Goal: Transaction & Acquisition: Purchase product/service

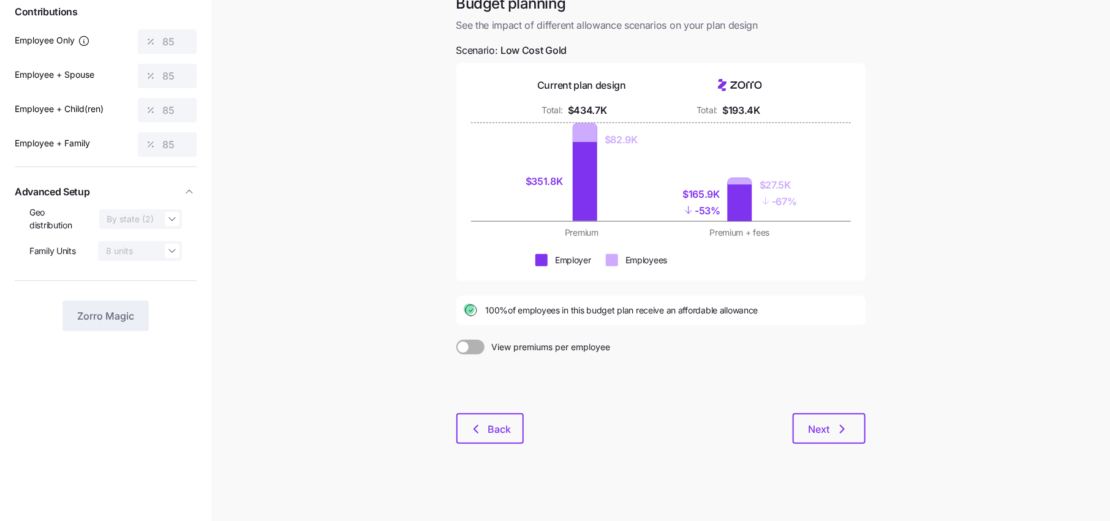
scroll to position [9, 0]
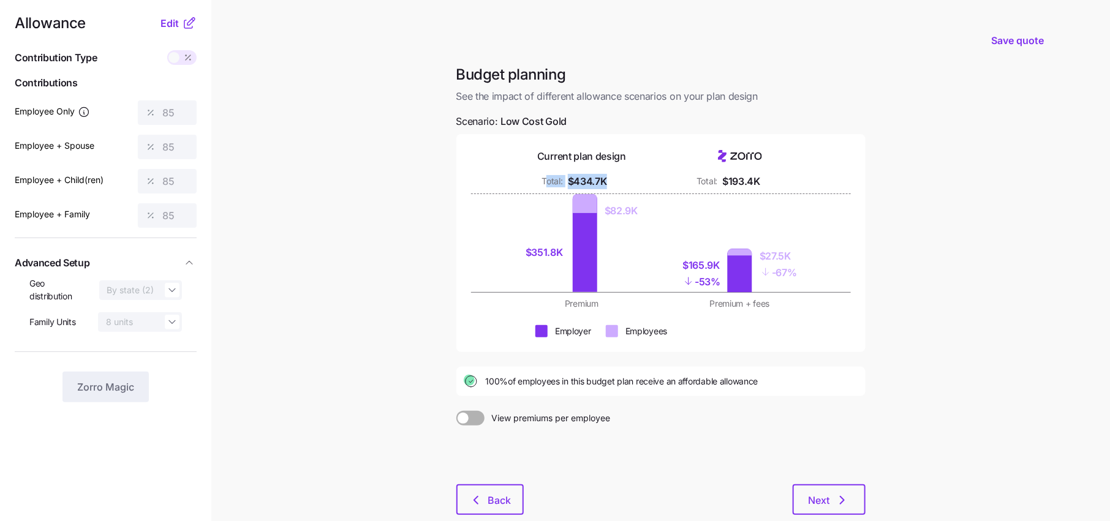
drag, startPoint x: 608, startPoint y: 181, endPoint x: 549, endPoint y: 181, distance: 59.4
click at [549, 181] on div "Total: $434.7K" at bounding box center [581, 181] width 143 height 15
click at [616, 180] on div "Total: $434.7K" at bounding box center [581, 181] width 143 height 15
drag, startPoint x: 770, startPoint y: 181, endPoint x: 707, endPoint y: 179, distance: 62.5
click at [707, 179] on div "Total: $193.4K" at bounding box center [739, 181] width 143 height 15
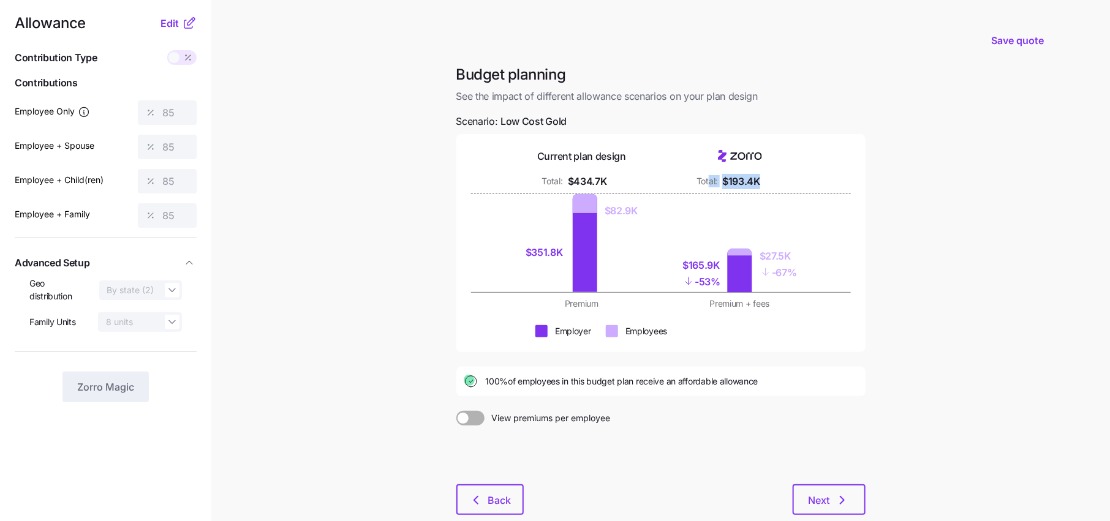
click at [789, 181] on div "Total: $193.4K" at bounding box center [739, 181] width 143 height 15
drag, startPoint x: 797, startPoint y: 256, endPoint x: 761, endPoint y: 256, distance: 36.7
click at [761, 256] on div "$165.9K - 53% $27.5K - 67%" at bounding box center [739, 243] width 143 height 98
click at [770, 282] on div "$165.9K - 53% $27.5K - 67%" at bounding box center [739, 243] width 143 height 98
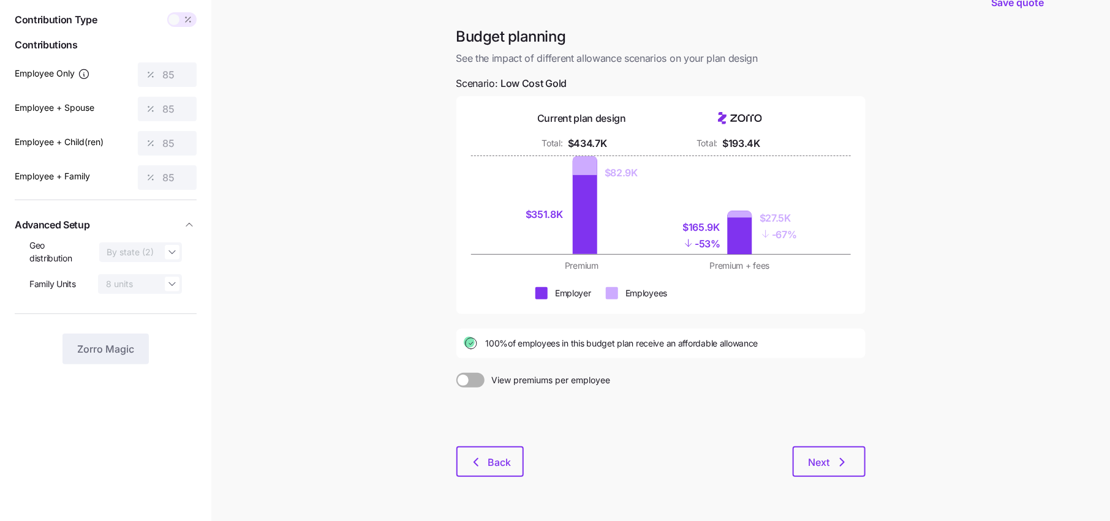
scroll to position [70, 0]
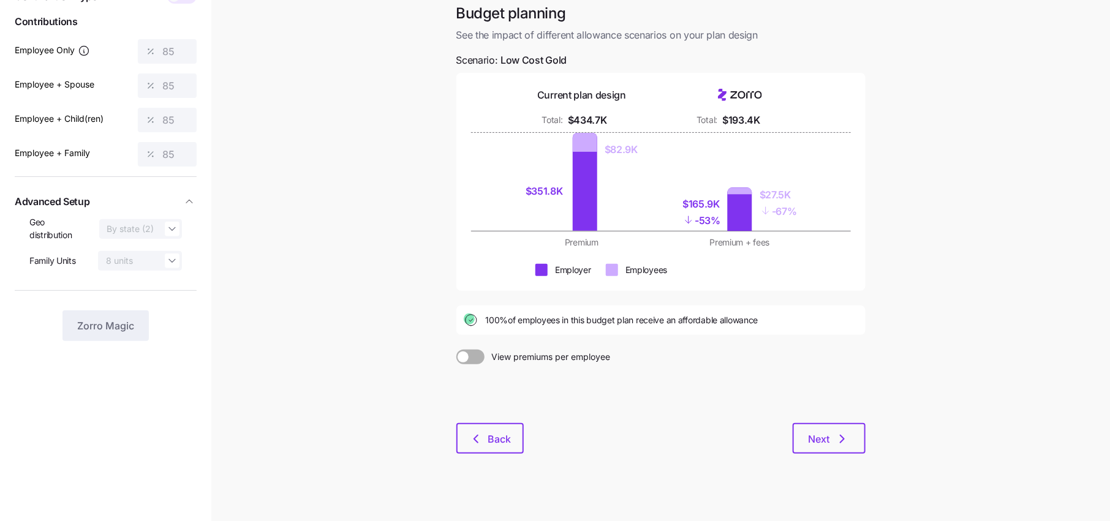
click at [509, 454] on div "Budget planning See the impact of different allowance scenarios on your plan de…" at bounding box center [660, 236] width 429 height 465
click at [503, 444] on span "Back" at bounding box center [499, 439] width 23 height 15
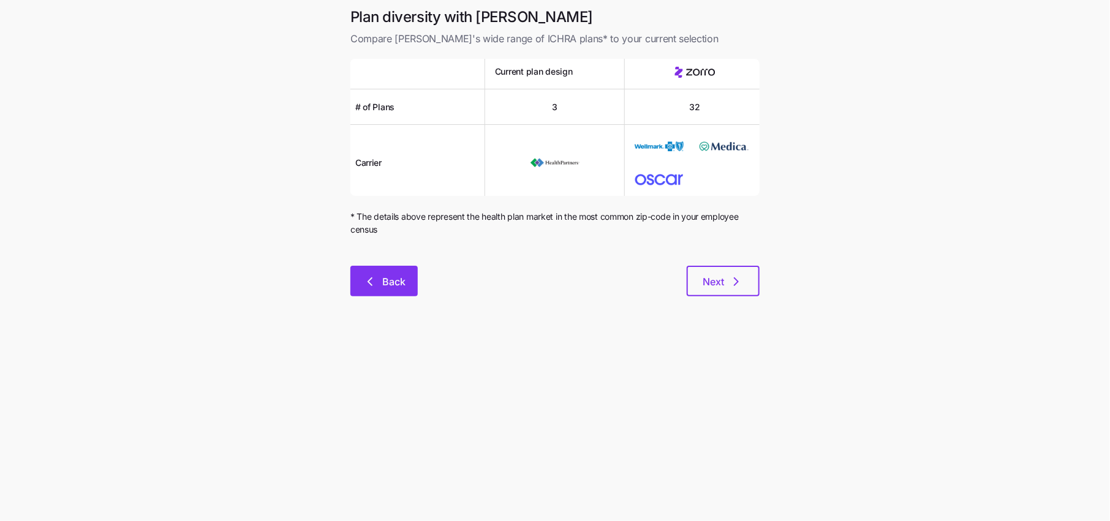
click at [397, 288] on button "Back" at bounding box center [383, 281] width 67 height 31
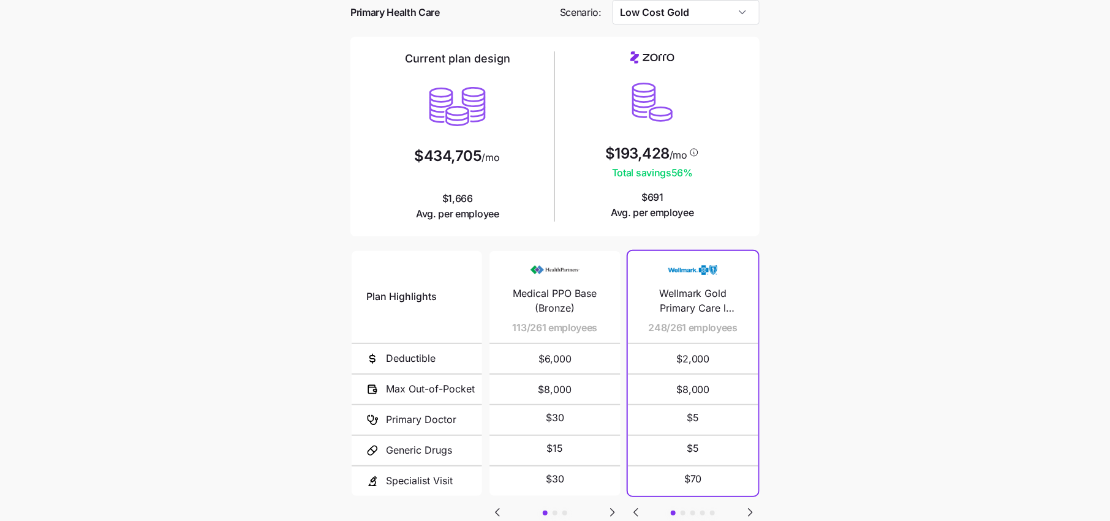
scroll to position [66, 0]
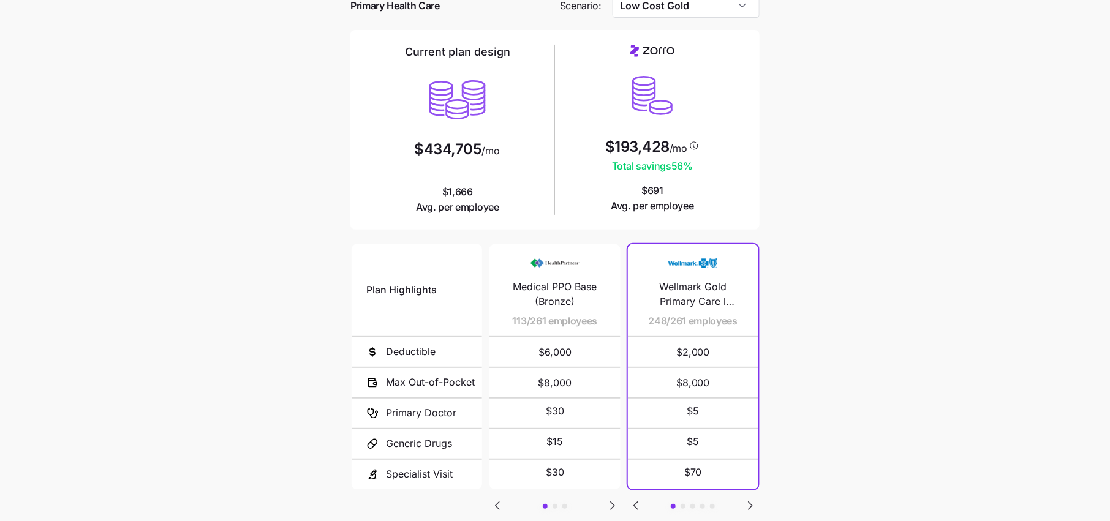
click at [606, 501] on icon "Go to next slide" at bounding box center [612, 505] width 15 height 15
click at [617, 505] on icon "Go to next slide" at bounding box center [612, 505] width 15 height 15
click at [749, 503] on icon "Go to next slide" at bounding box center [750, 505] width 4 height 7
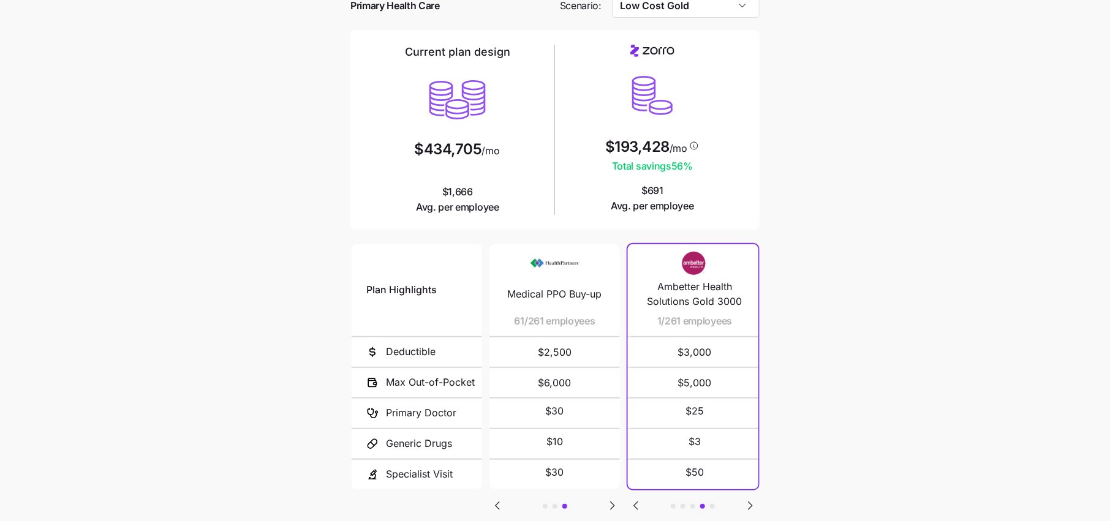
click at [749, 503] on icon "Go to next slide" at bounding box center [750, 505] width 4 height 7
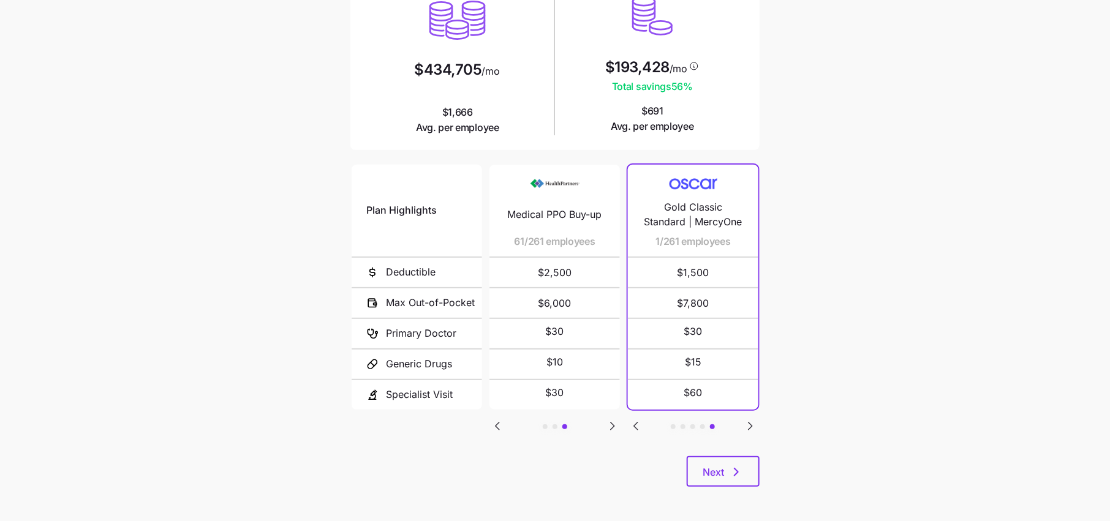
scroll to position [147, 0]
drag, startPoint x: 693, startPoint y: 83, endPoint x: 650, endPoint y: 83, distance: 42.3
click at [656, 83] on span "Total savings 56 %" at bounding box center [652, 84] width 94 height 15
click at [824, 113] on main "Current plan vs. Zorro’s ICHRA recommendation See how your current plan measure…" at bounding box center [555, 187] width 1110 height 669
click at [729, 470] on icon "button" at bounding box center [736, 470] width 15 height 15
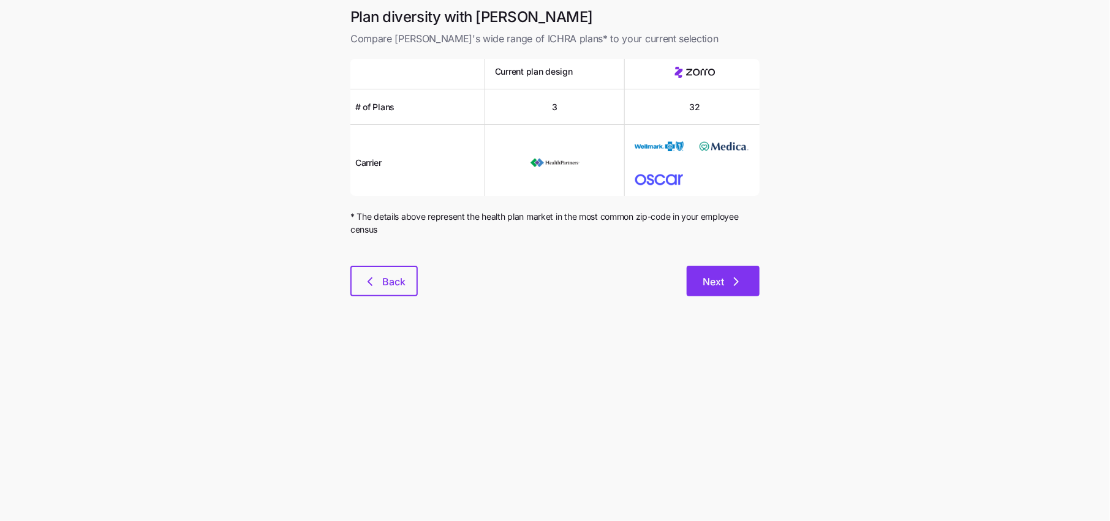
click at [722, 287] on span "Next" at bounding box center [712, 281] width 21 height 15
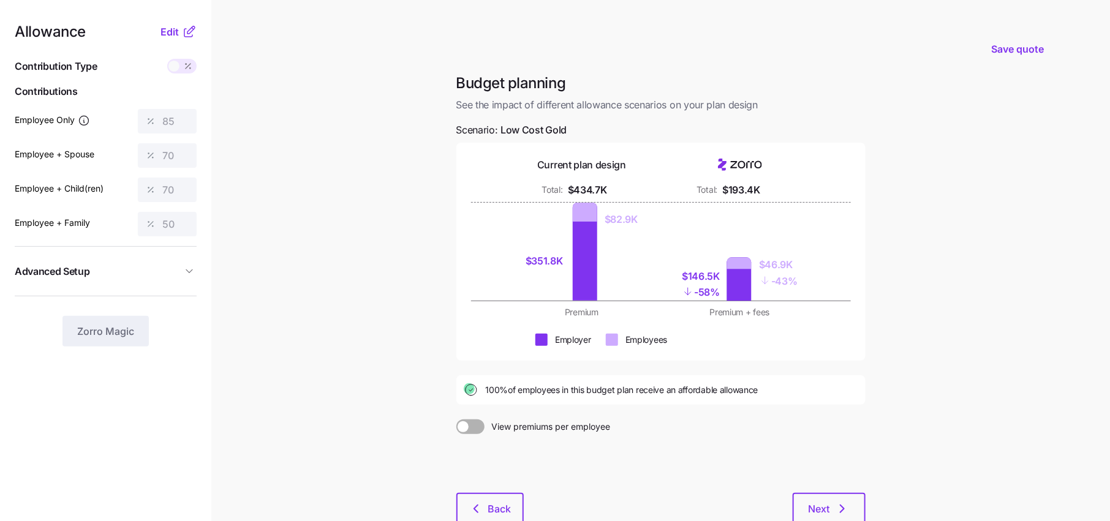
scroll to position [11, 0]
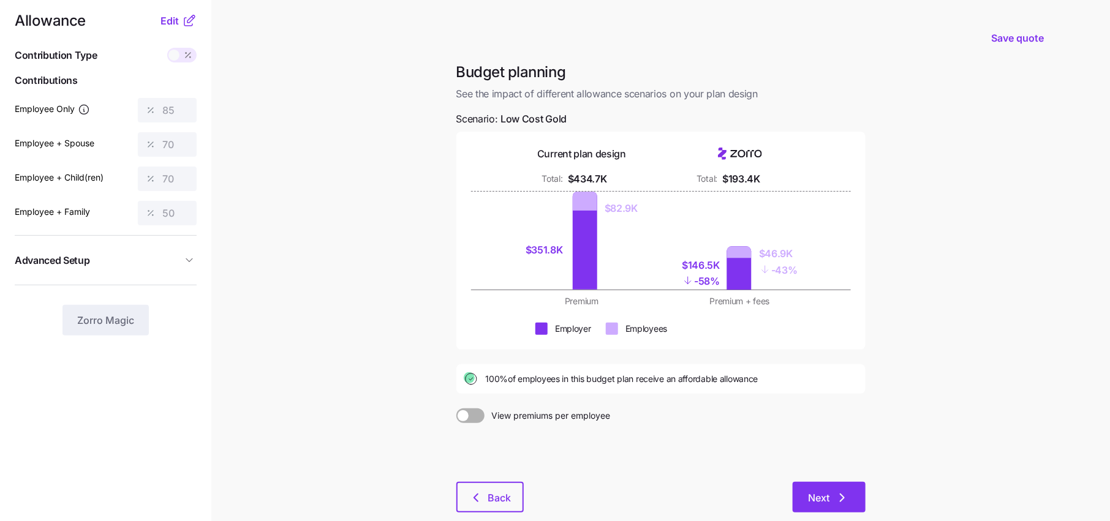
click at [836, 497] on icon "button" at bounding box center [842, 498] width 15 height 15
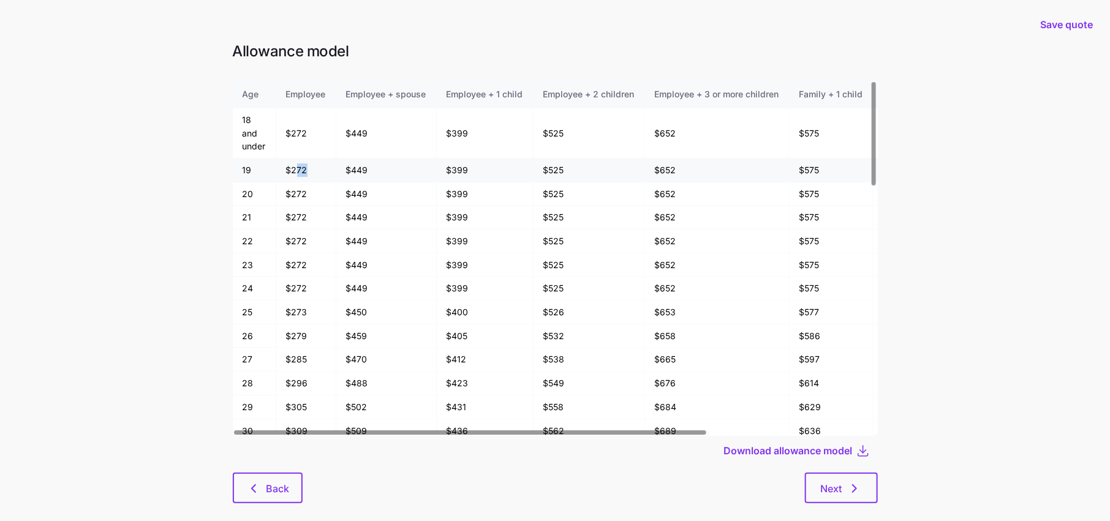
drag, startPoint x: 307, startPoint y: 170, endPoint x: 284, endPoint y: 170, distance: 23.3
click at [284, 170] on td "$272" at bounding box center [306, 171] width 60 height 24
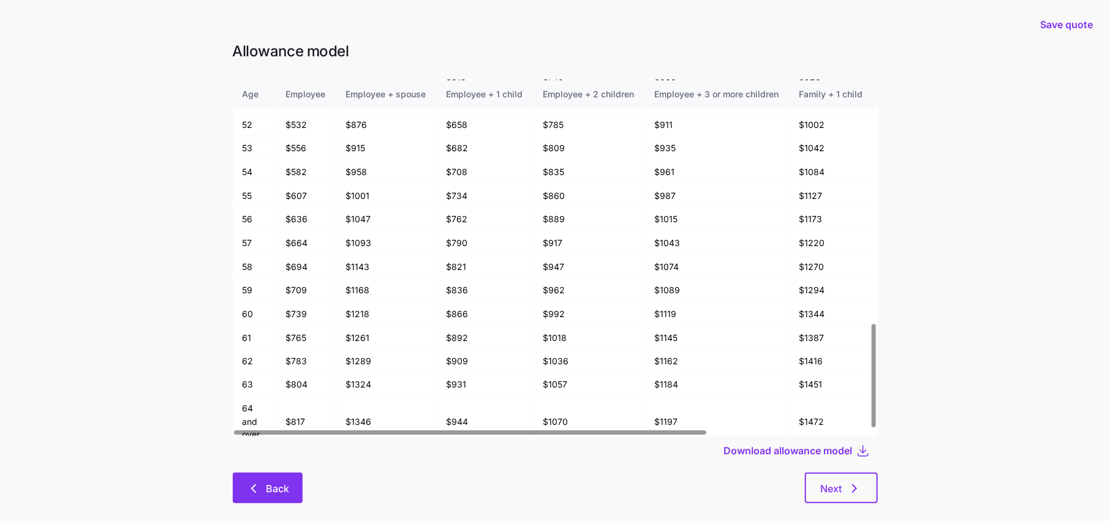
click at [275, 484] on span "Back" at bounding box center [277, 488] width 23 height 15
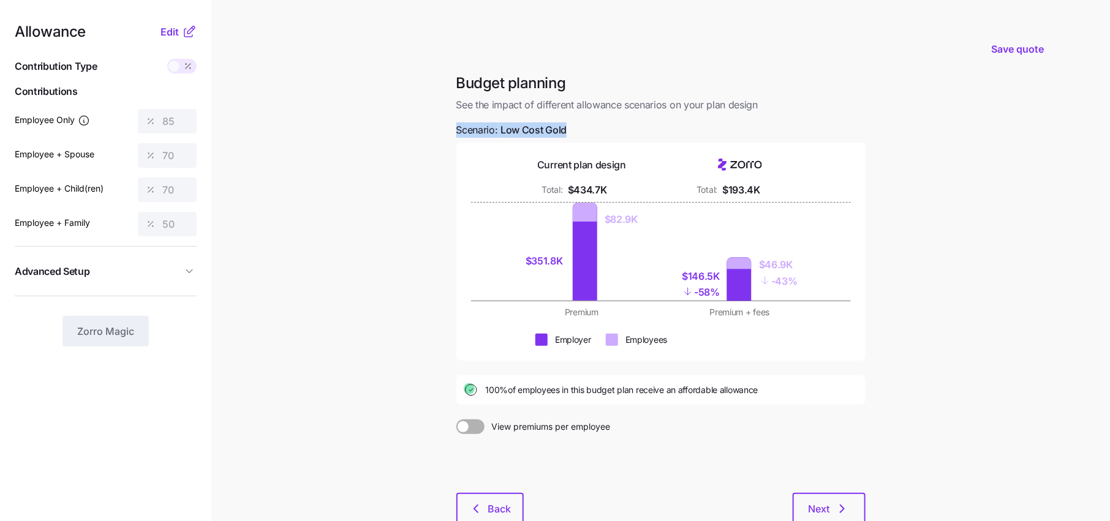
drag, startPoint x: 576, startPoint y: 126, endPoint x: 413, endPoint y: 126, distance: 163.5
click at [413, 126] on main "Save quote Budget planning See the impact of different allowance scenarios on y…" at bounding box center [555, 301] width 1110 height 602
click at [838, 503] on icon "button" at bounding box center [842, 509] width 15 height 15
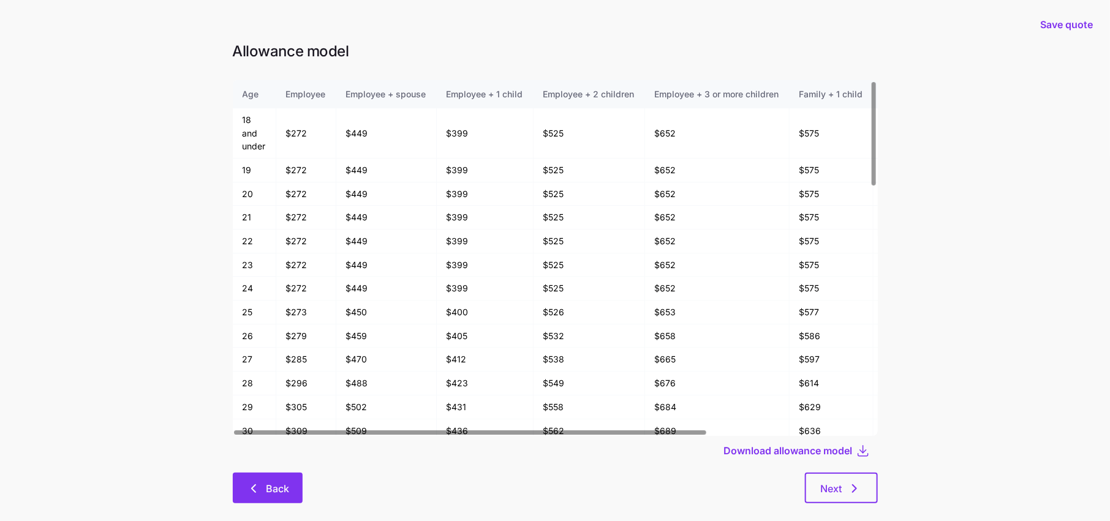
click at [282, 492] on span "Back" at bounding box center [277, 488] width 23 height 15
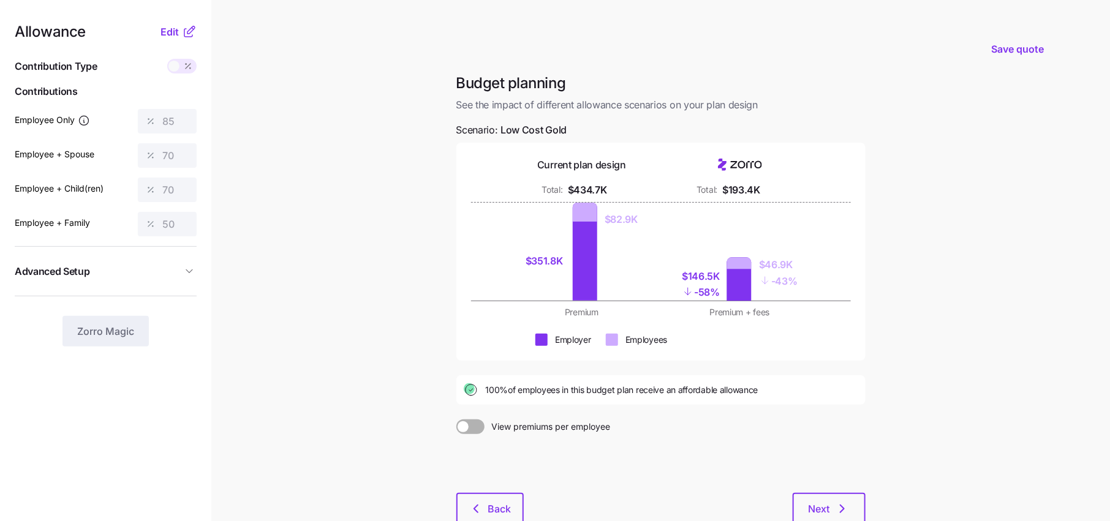
click at [185, 36] on icon at bounding box center [188, 33] width 8 height 8
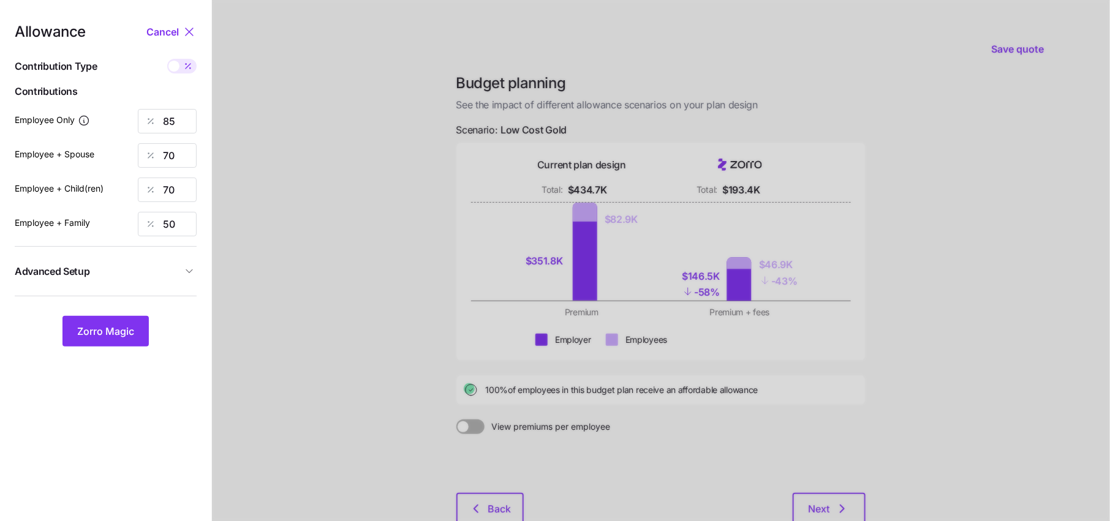
click at [185, 69] on icon at bounding box center [188, 66] width 10 height 10
click at [167, 59] on input "checkbox" at bounding box center [167, 59] width 0 height 0
type input "409"
type input "674"
type input "611"
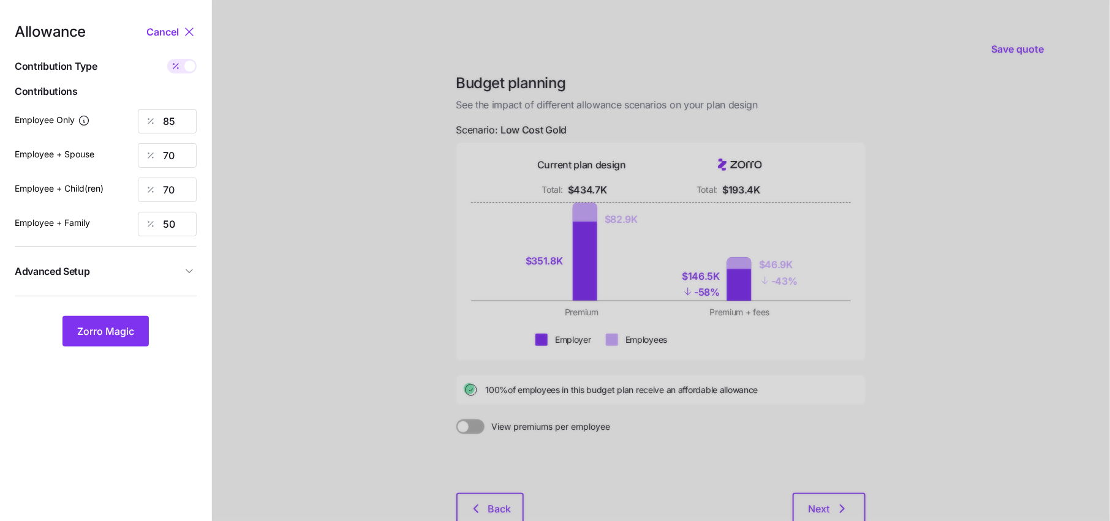
type input "677"
drag, startPoint x: 187, startPoint y: 154, endPoint x: 45, endPoint y: 157, distance: 141.5
click at [45, 157] on div "Employee + Spouse 674" at bounding box center [106, 155] width 182 height 24
type input "409"
drag, startPoint x: 187, startPoint y: 190, endPoint x: 118, endPoint y: 190, distance: 69.2
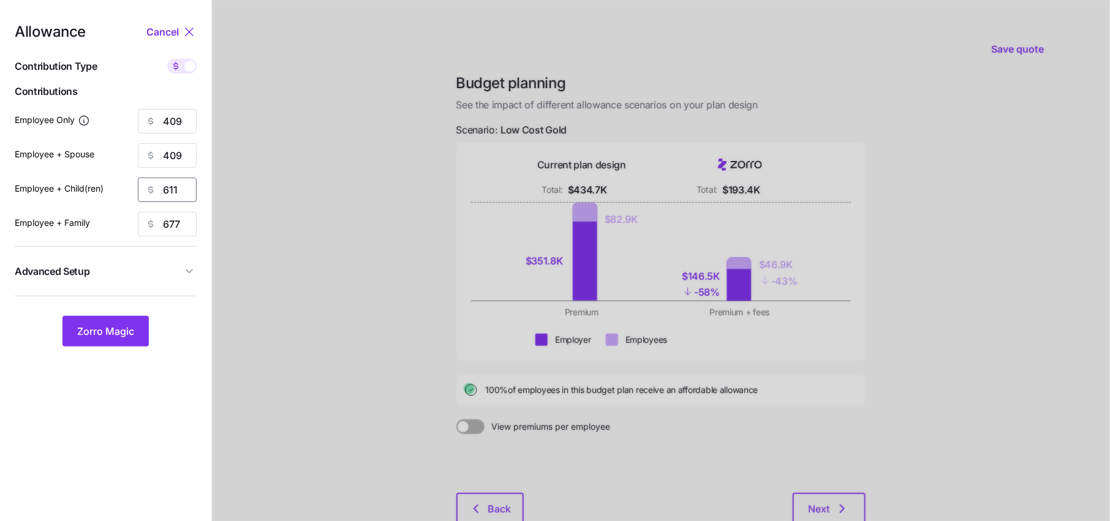
click at [121, 190] on div "Employee + Child(ren) 611" at bounding box center [106, 190] width 182 height 24
type input "409"
click at [110, 338] on span "Zorro Magic" at bounding box center [105, 331] width 57 height 15
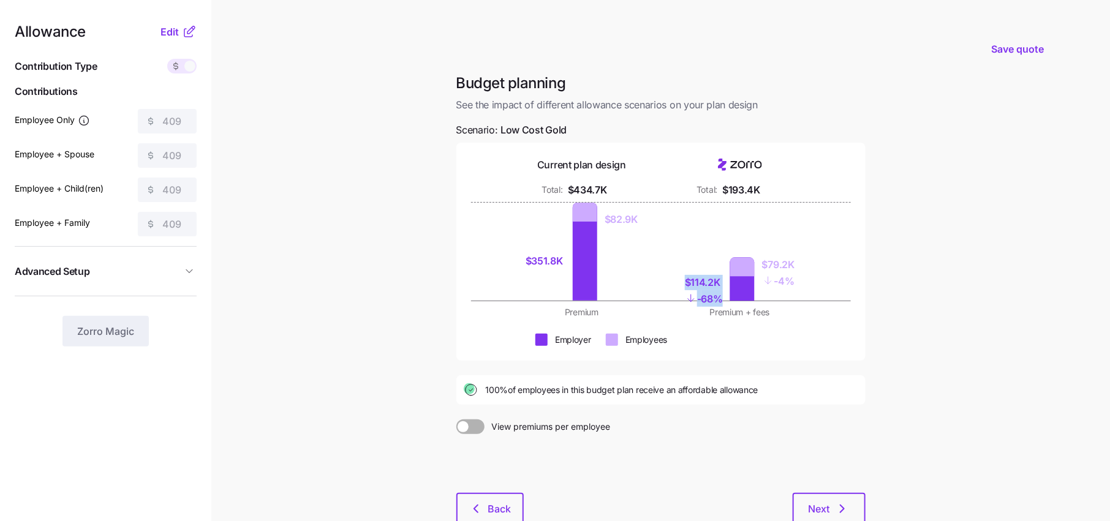
drag, startPoint x: 728, startPoint y: 299, endPoint x: 668, endPoint y: 274, distance: 64.5
click at [671, 275] on div "$114.2K - 68% $79.2K - 4%" at bounding box center [739, 252] width 143 height 98
click at [746, 303] on div at bounding box center [661, 303] width 380 height 5
drag, startPoint x: 799, startPoint y: 284, endPoint x: 747, endPoint y: 251, distance: 61.3
click at [748, 252] on div "$114.2K - 68% $79.2K - 4%" at bounding box center [739, 252] width 143 height 98
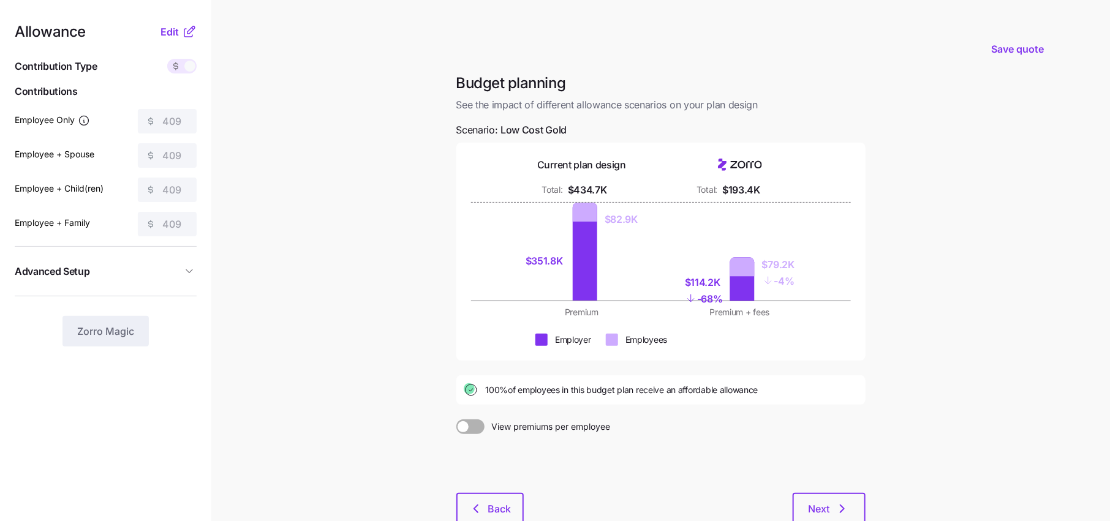
click at [818, 307] on div "Premium Premium + fees" at bounding box center [661, 312] width 380 height 12
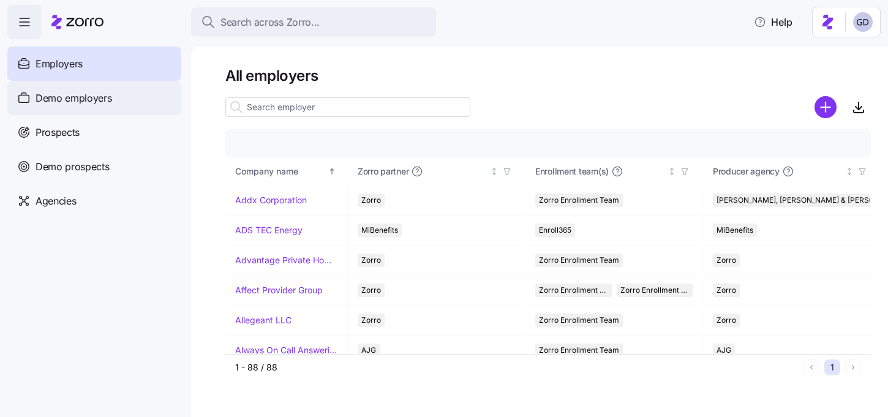
click at [130, 99] on div "Demo employers" at bounding box center [94, 98] width 174 height 34
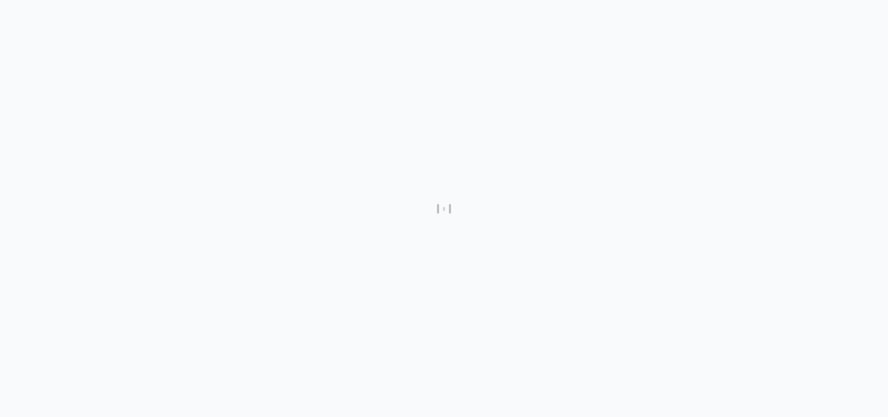
click at [313, 110] on div at bounding box center [444, 208] width 888 height 417
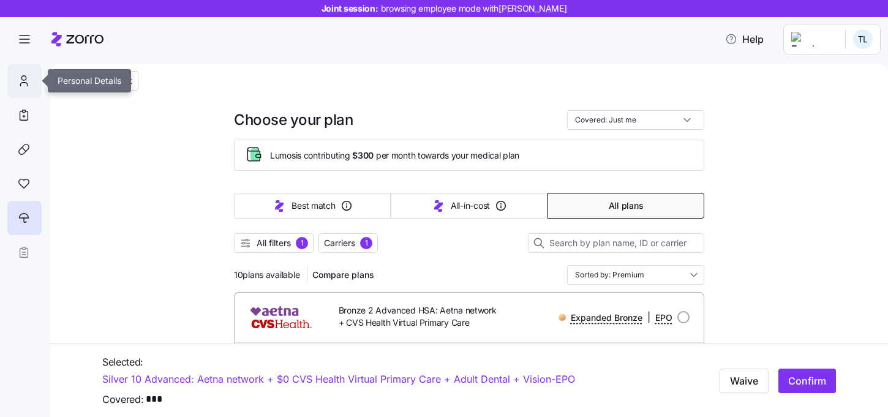
click at [31, 88] on div at bounding box center [24, 81] width 34 height 34
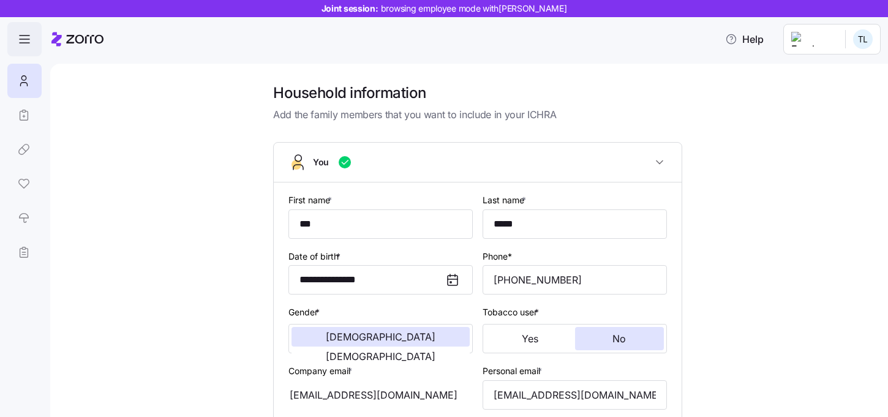
click at [20, 45] on icon "button" at bounding box center [24, 39] width 15 height 15
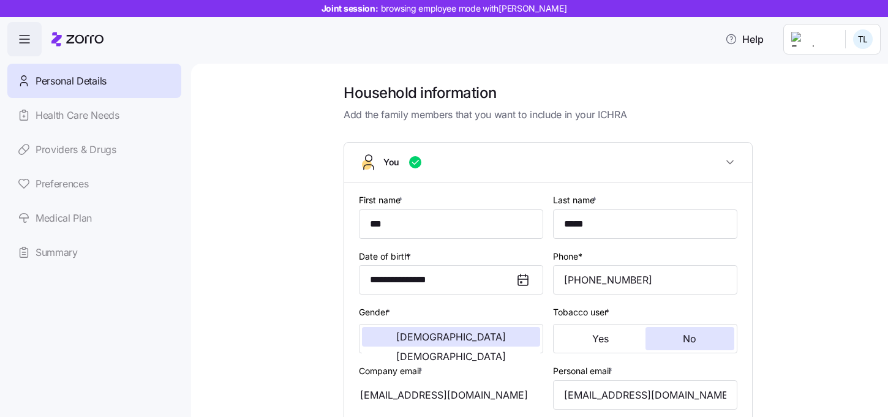
click at [90, 34] on icon at bounding box center [77, 39] width 52 height 15
click at [93, 42] on icon at bounding box center [77, 39] width 52 height 15
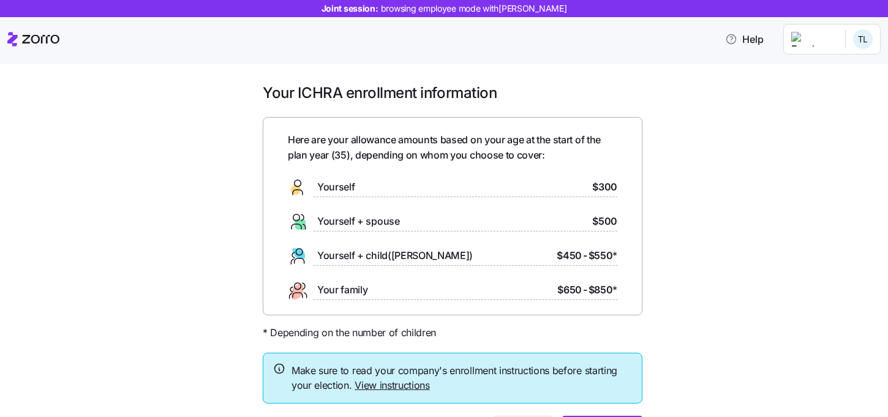
click at [41, 37] on icon at bounding box center [40, 39] width 37 height 9
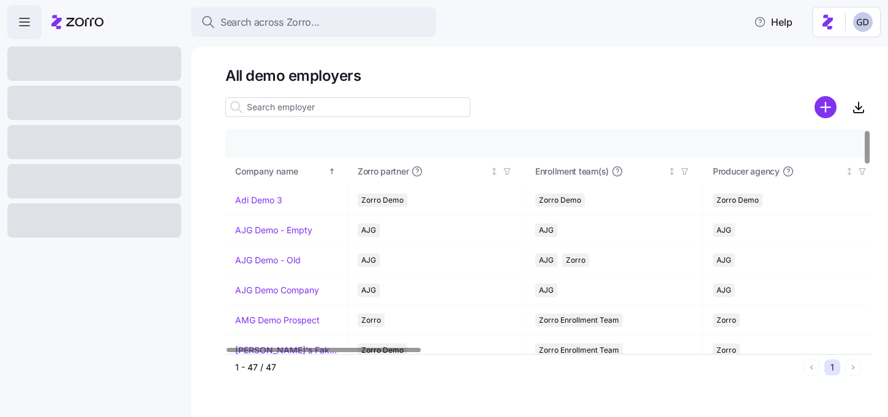
click at [318, 107] on input at bounding box center [347, 107] width 245 height 20
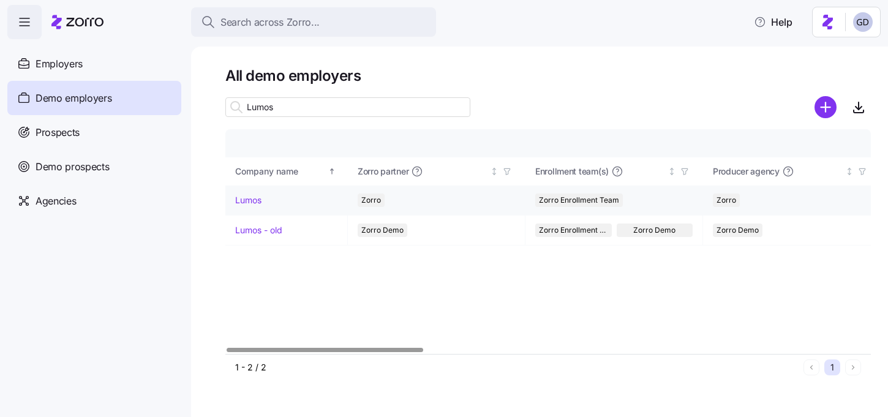
type input "Lumos"
click at [255, 203] on link "Lumos" at bounding box center [248, 200] width 26 height 12
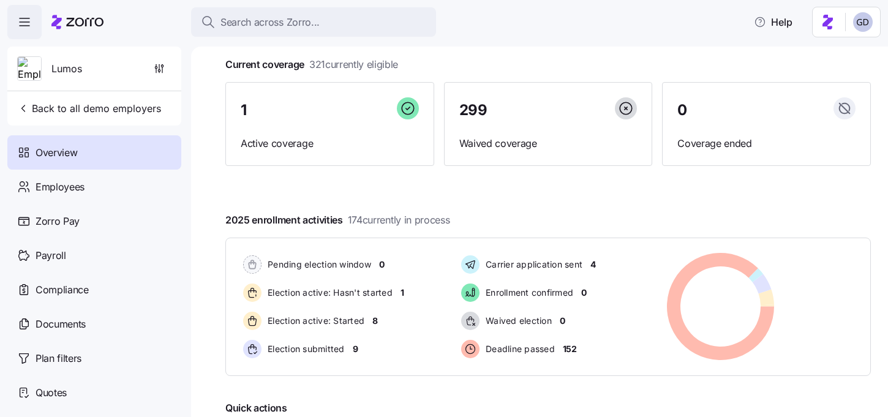
scroll to position [76, 0]
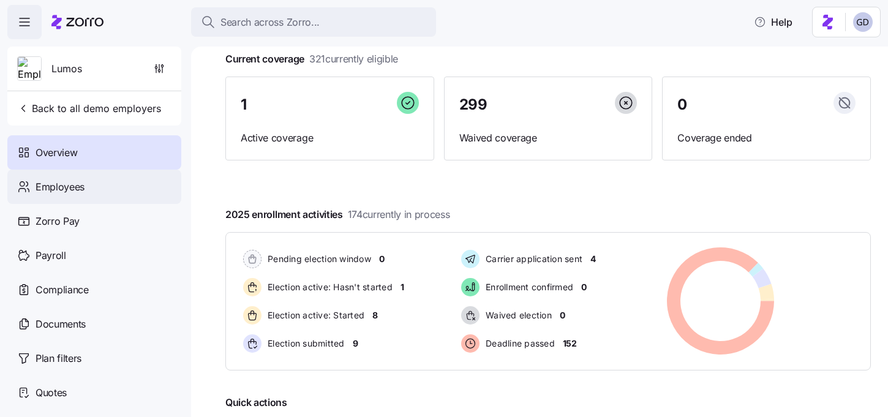
click at [95, 177] on div "Employees" at bounding box center [94, 187] width 174 height 34
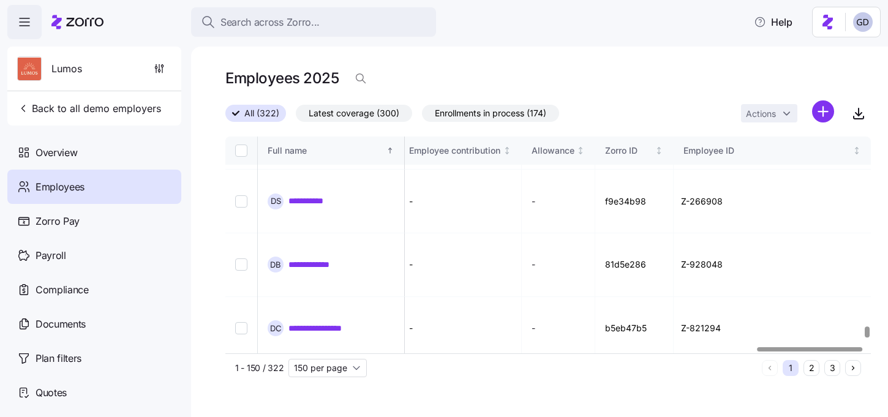
scroll to position [4576, 3254]
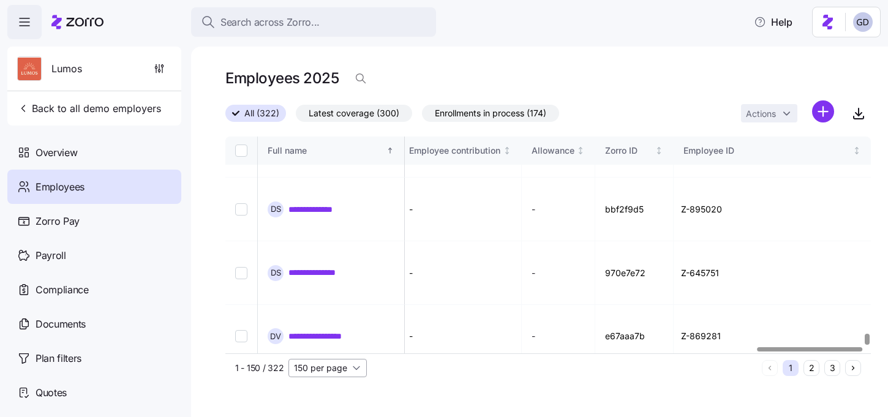
click at [327, 366] on input "150 per page" at bounding box center [327, 368] width 78 height 18
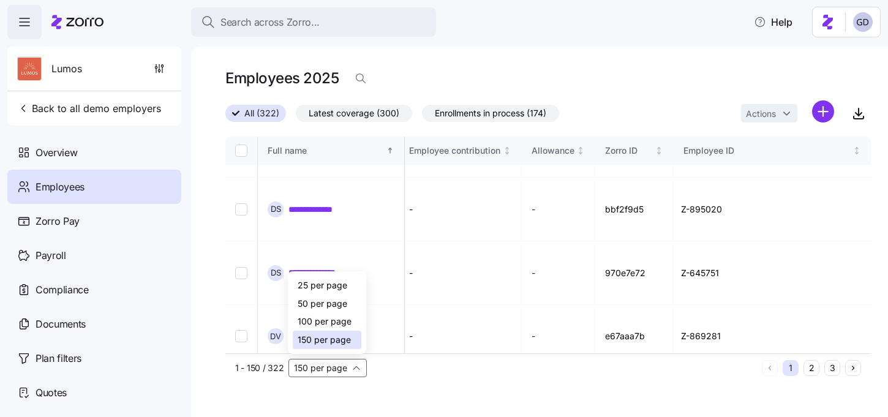
click at [334, 340] on span "150 per page" at bounding box center [324, 339] width 53 height 13
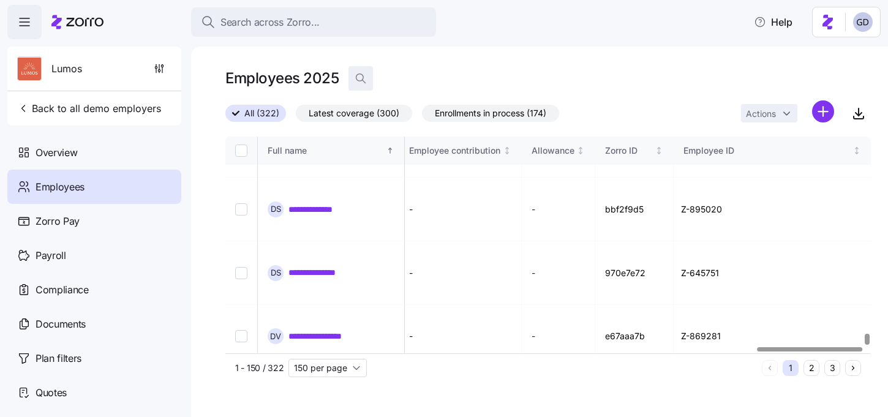
click at [362, 80] on icon "button" at bounding box center [361, 78] width 12 height 12
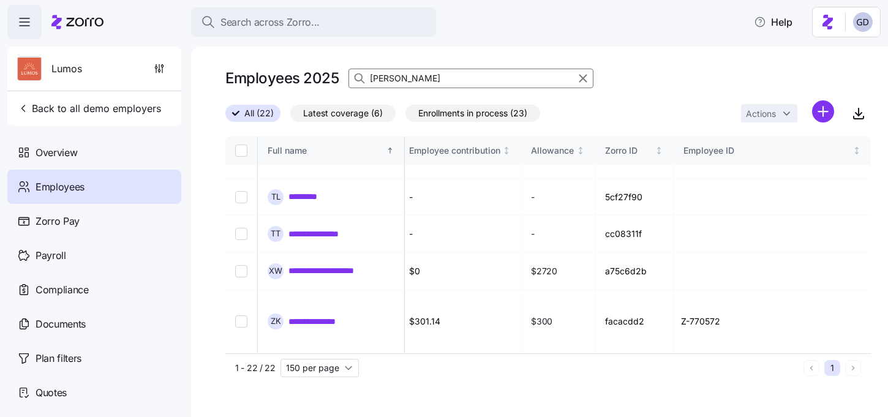
scroll to position [592, 3200]
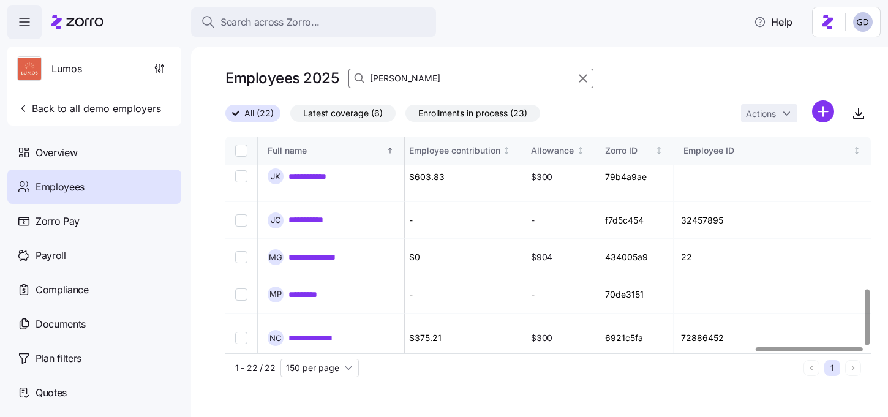
type input "[PERSON_NAME]"
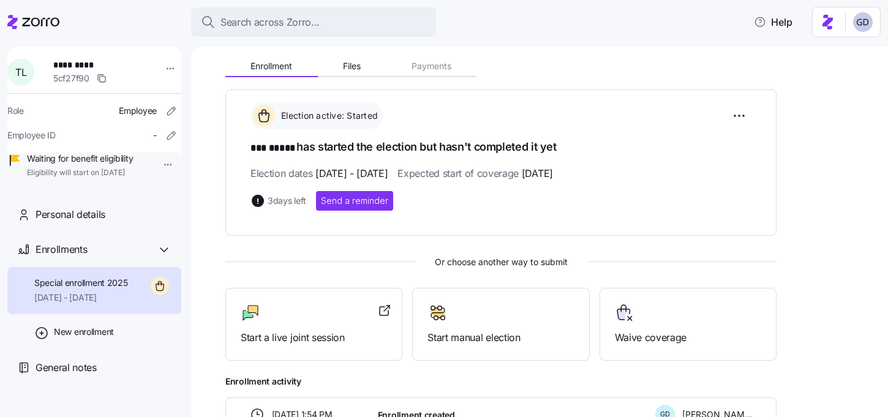
scroll to position [128, 0]
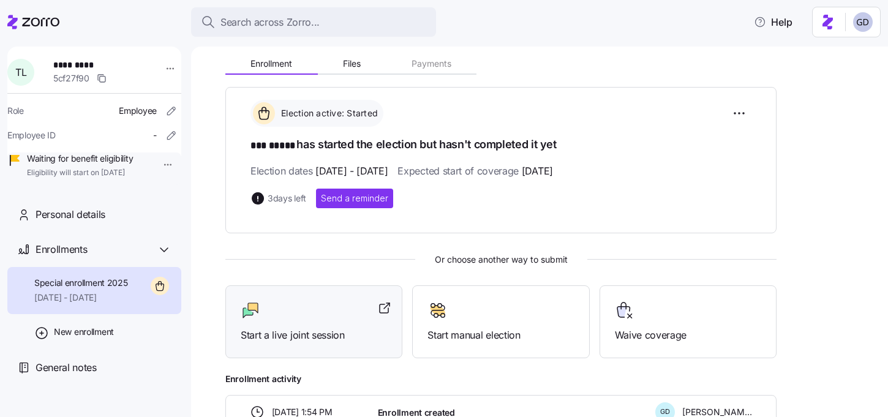
click at [325, 307] on div at bounding box center [314, 311] width 146 height 20
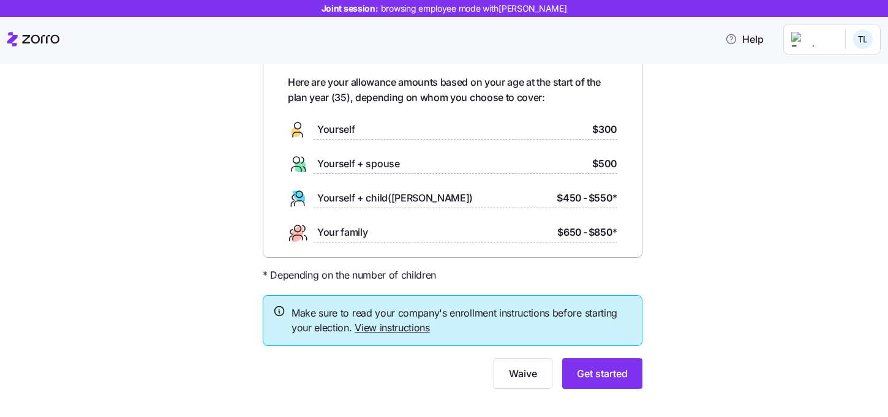
scroll to position [45, 0]
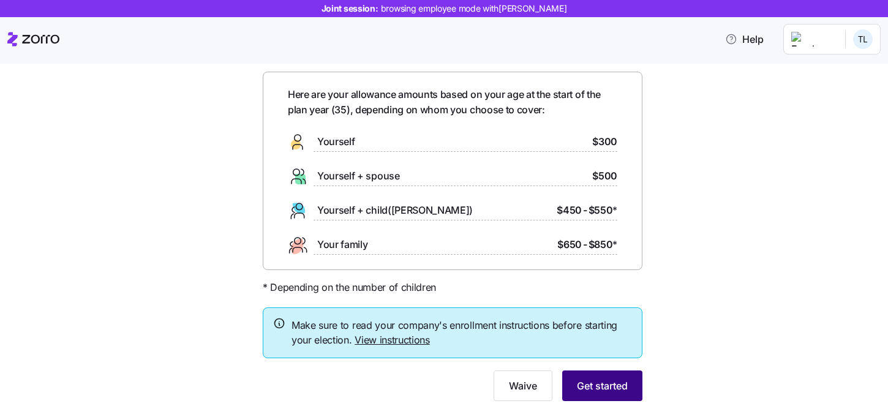
click at [612, 385] on span "Get started" at bounding box center [602, 385] width 51 height 15
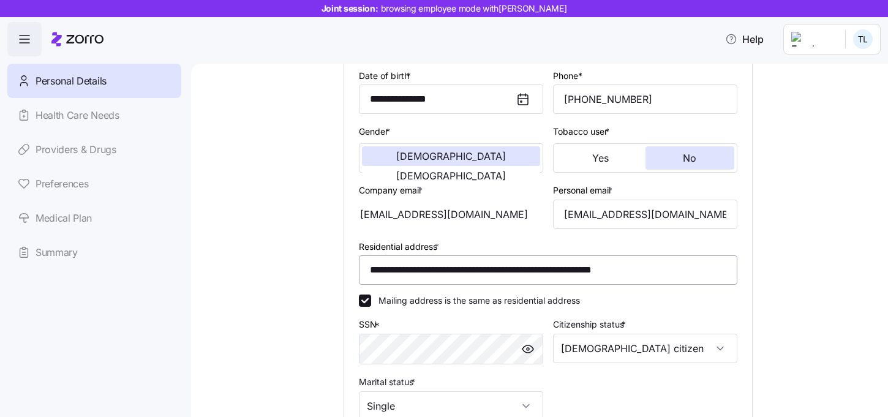
scroll to position [186, 0]
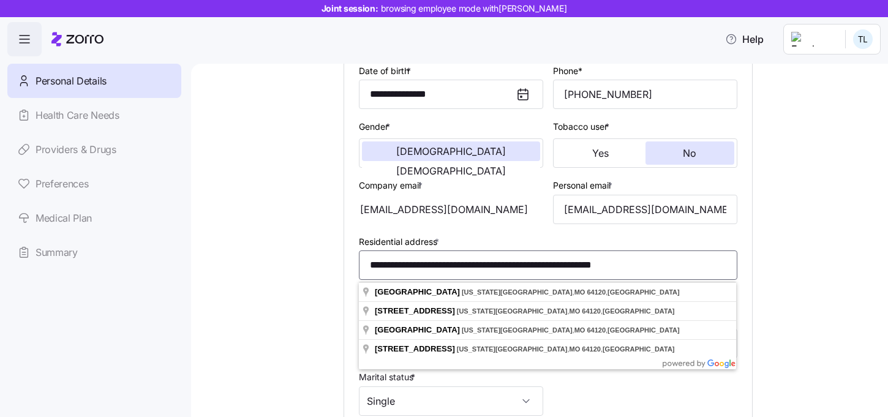
drag, startPoint x: 663, startPoint y: 265, endPoint x: 342, endPoint y: 260, distance: 320.9
click at [342, 259] on div "**********" at bounding box center [548, 229] width 429 height 663
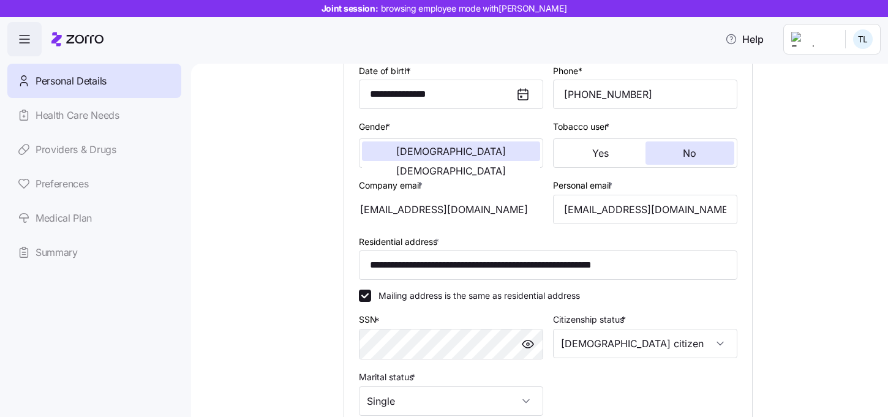
click at [313, 249] on div "**********" at bounding box center [547, 229] width 645 height 663
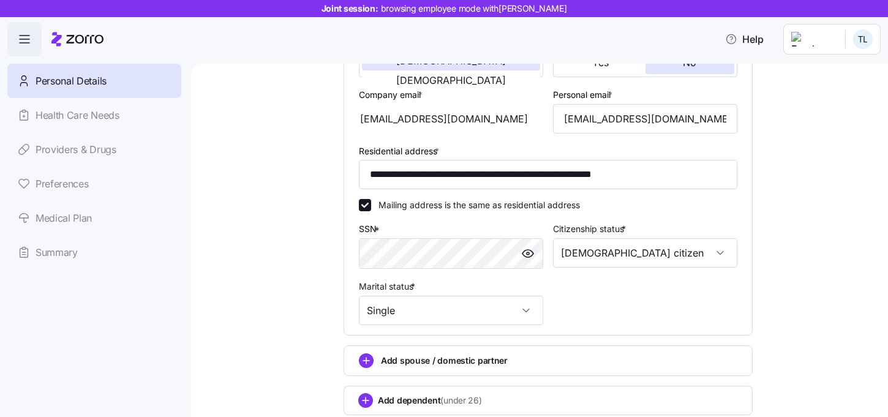
scroll to position [356, 0]
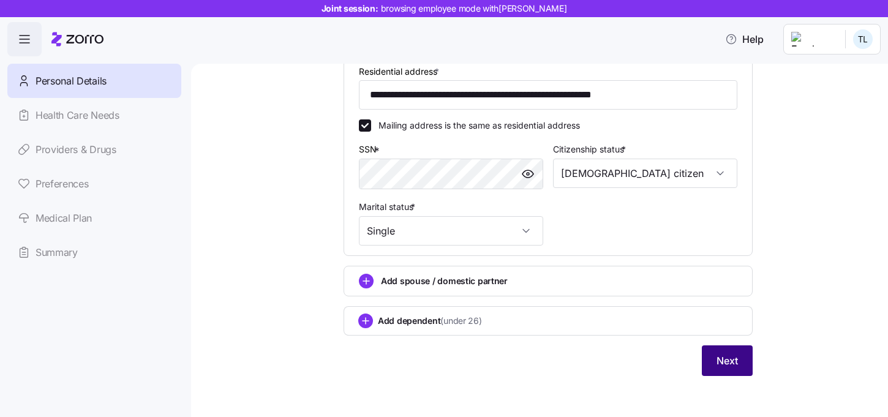
click at [731, 368] on span "Next" at bounding box center [726, 360] width 21 height 15
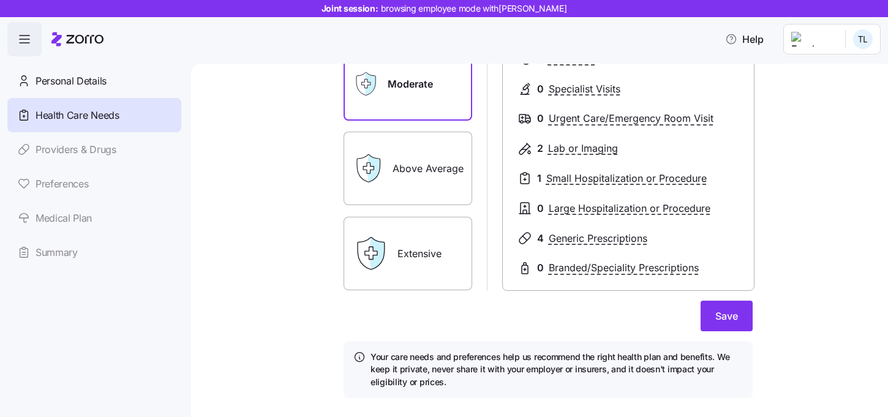
scroll to position [189, 0]
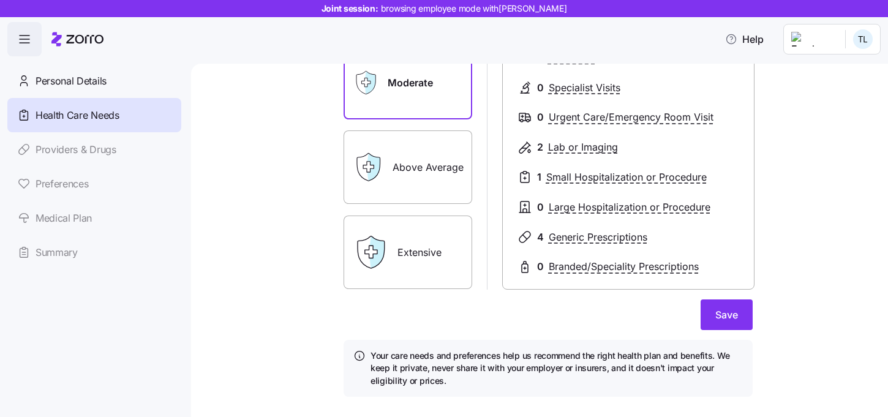
click at [838, 287] on div "Expected level of care Select the level of healthcare services each household m…" at bounding box center [547, 153] width 645 height 517
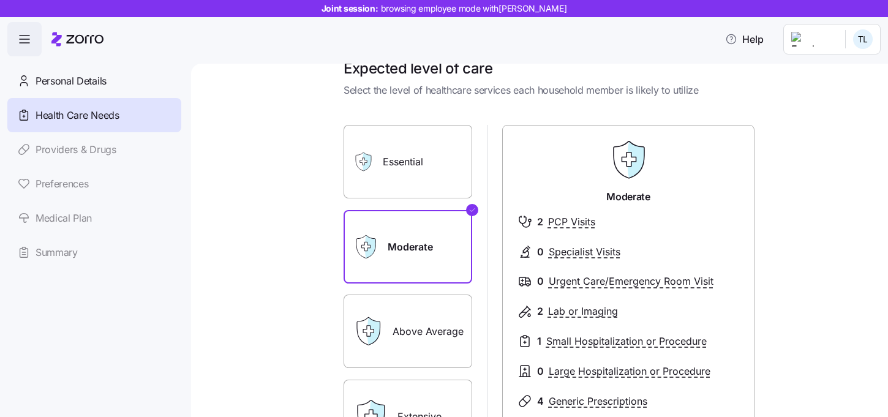
scroll to position [0, 0]
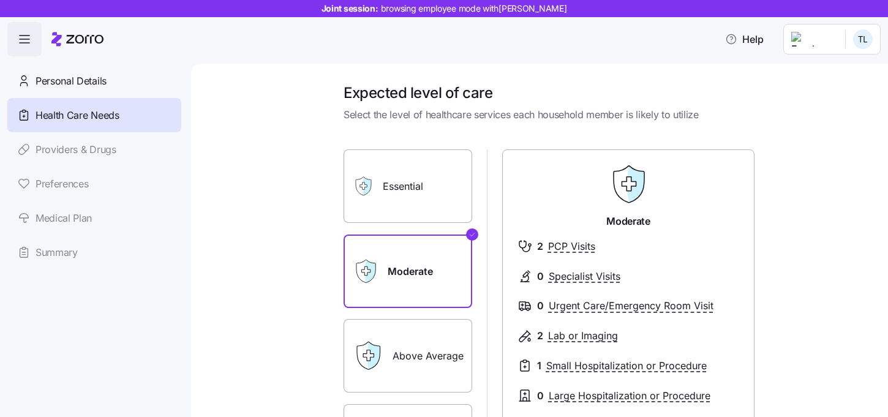
click at [436, 182] on label "Essential" at bounding box center [408, 185] width 129 height 73
click at [0, 0] on input "Essential" at bounding box center [0, 0] width 0 height 0
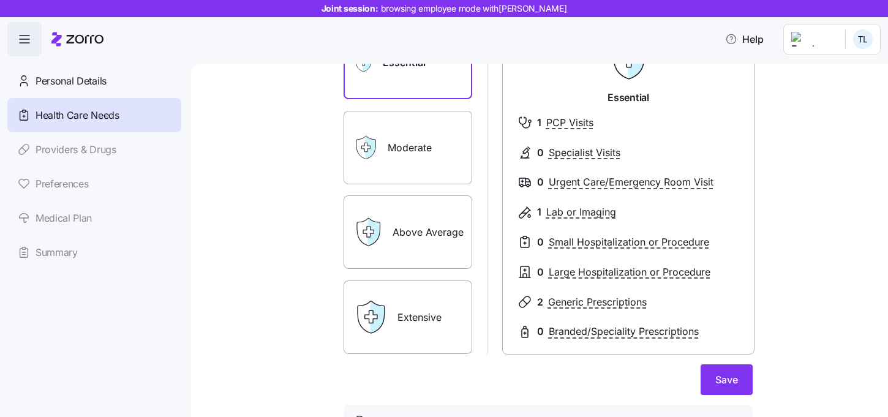
scroll to position [125, 0]
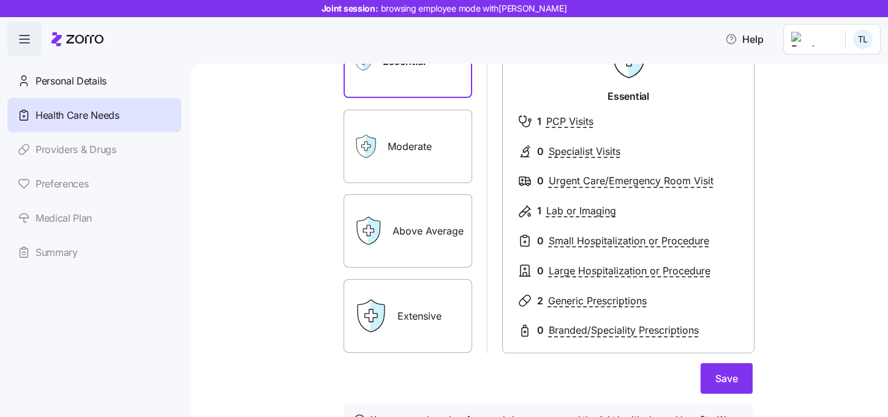
click at [407, 246] on label "Above Average" at bounding box center [408, 230] width 129 height 73
click at [0, 0] on input "Above Average" at bounding box center [0, 0] width 0 height 0
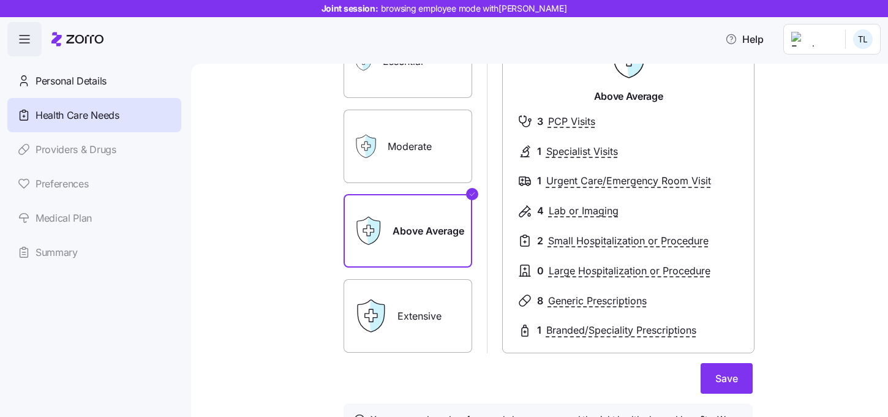
click at [445, 320] on label "Extensive" at bounding box center [408, 315] width 129 height 73
click at [0, 0] on input "Extensive" at bounding box center [0, 0] width 0 height 0
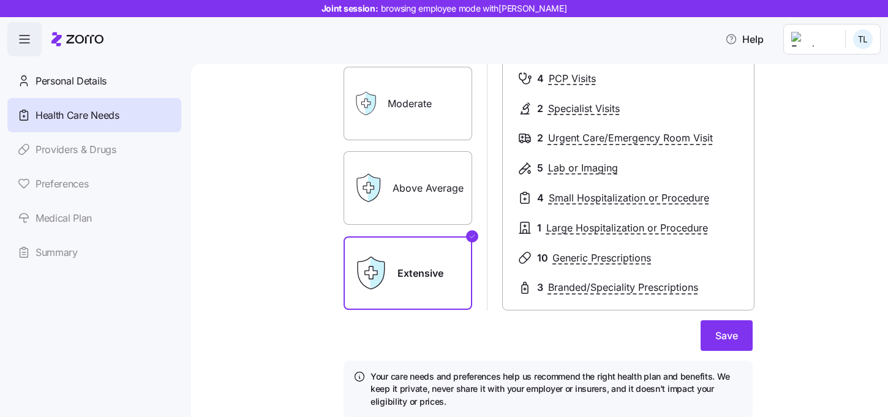
scroll to position [169, 0]
click at [393, 168] on label "Above Average" at bounding box center [408, 186] width 129 height 73
click at [0, 0] on input "Above Average" at bounding box center [0, 0] width 0 height 0
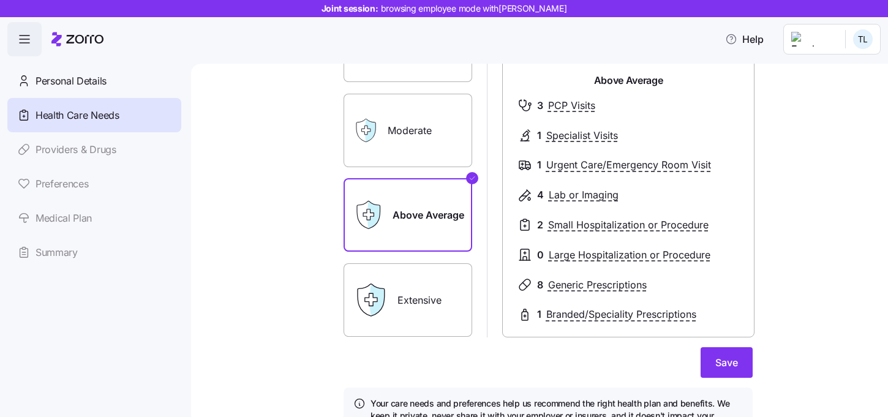
scroll to position [140, 0]
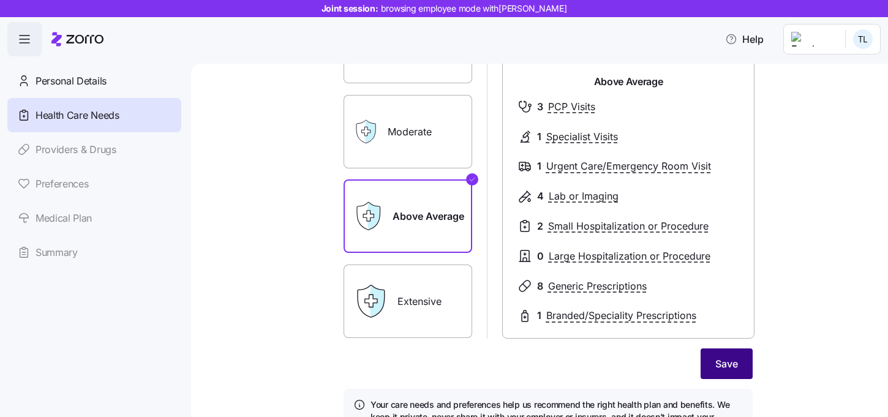
click at [730, 363] on span "Save" at bounding box center [726, 363] width 23 height 15
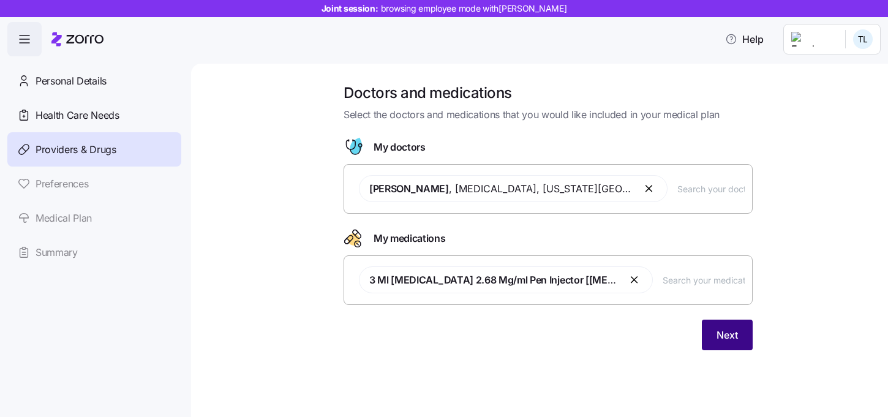
click at [729, 337] on span "Next" at bounding box center [726, 335] width 21 height 15
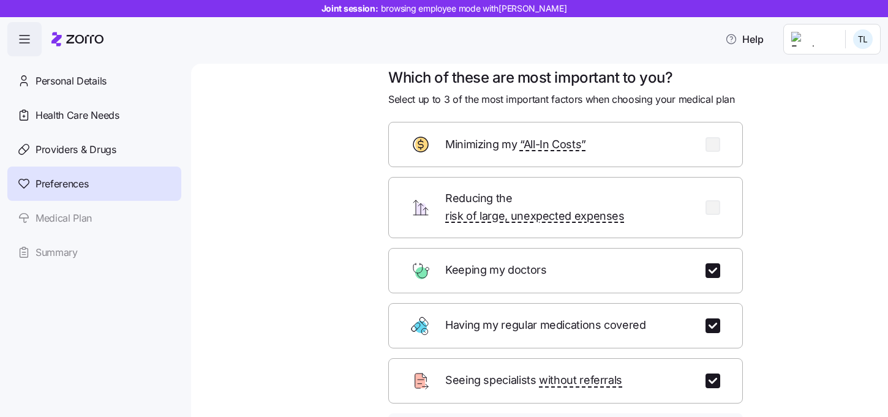
scroll to position [13, 0]
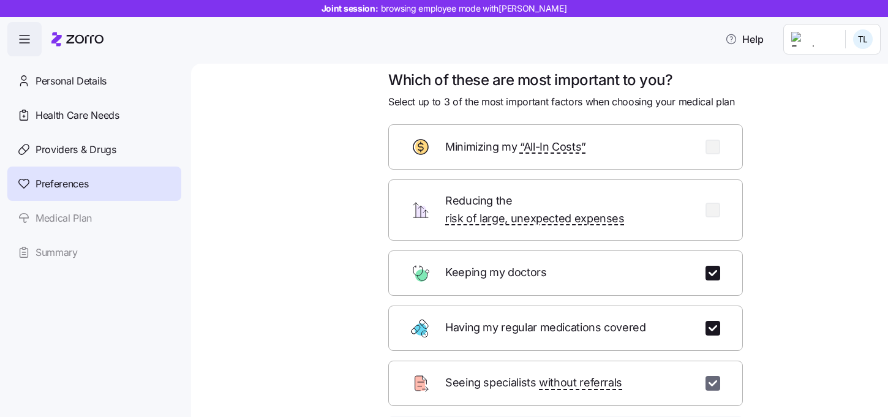
click at [717, 376] on input "checkbox" at bounding box center [712, 383] width 15 height 15
checkbox input "false"
click at [714, 321] on input "checkbox" at bounding box center [712, 328] width 15 height 15
checkbox input "false"
click at [713, 203] on input "checkbox" at bounding box center [712, 210] width 15 height 15
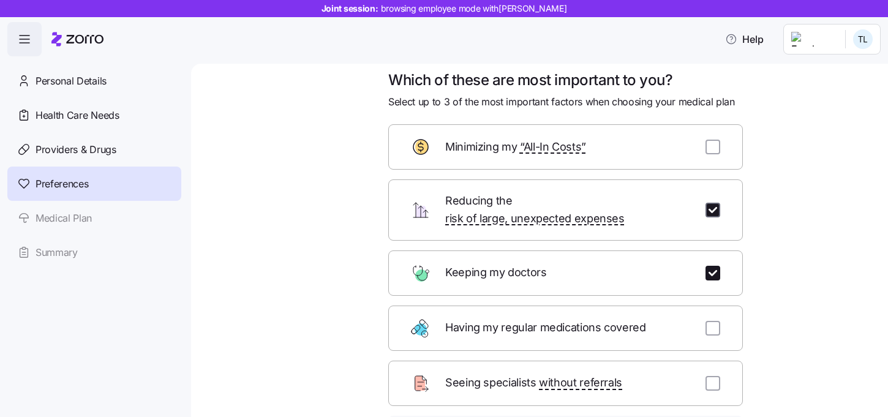
checkbox input "true"
click at [712, 149] on input "checkbox" at bounding box center [712, 147] width 15 height 15
checkbox input "true"
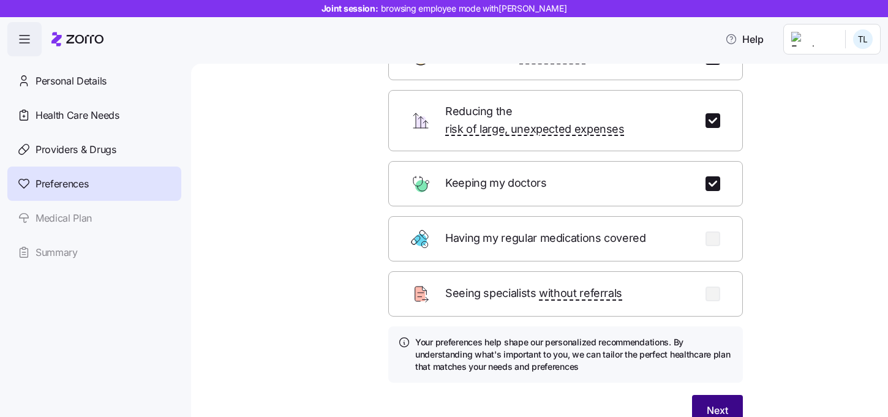
click at [715, 395] on button "Next" at bounding box center [717, 410] width 51 height 31
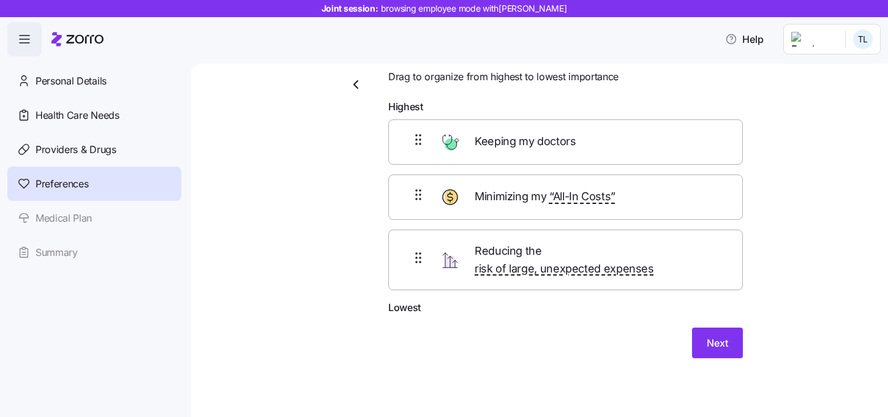
scroll to position [22, 0]
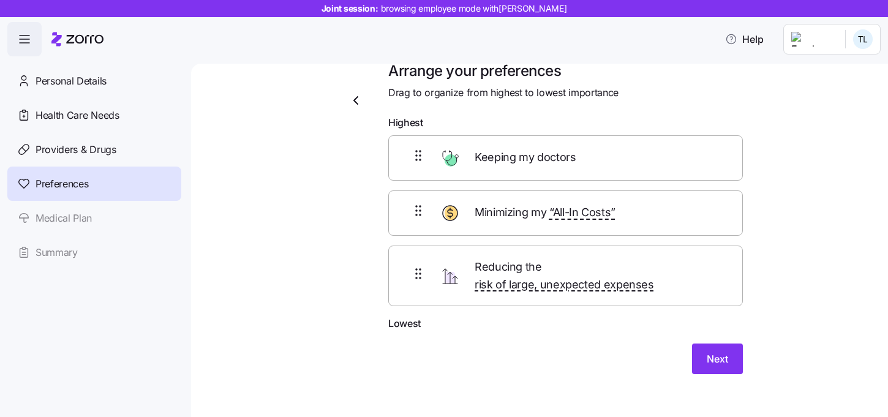
click at [690, 344] on div "Next" at bounding box center [565, 359] width 355 height 31
click at [711, 352] on span "Next" at bounding box center [717, 359] width 21 height 15
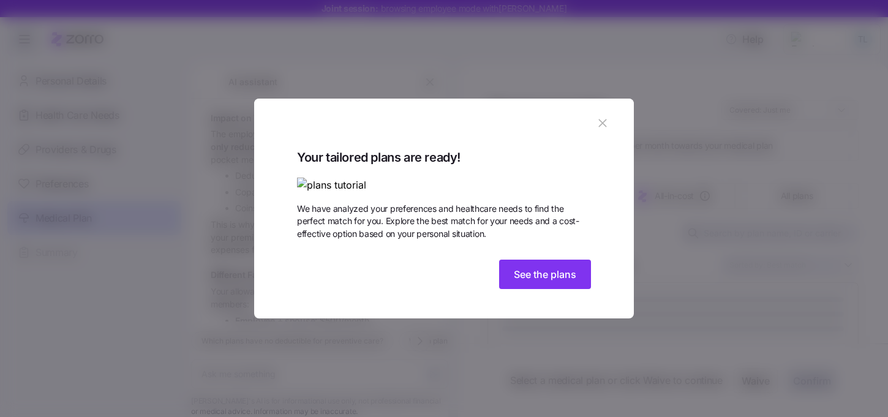
scroll to position [522, 0]
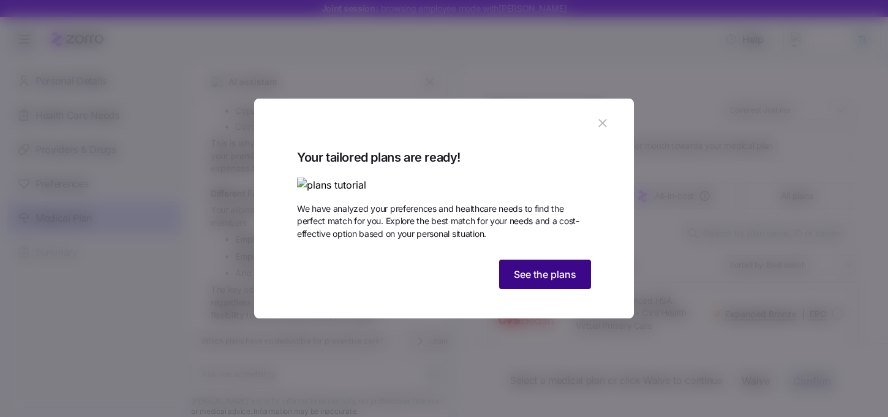
click at [570, 289] on button "See the plans" at bounding box center [545, 274] width 92 height 29
type textarea "x"
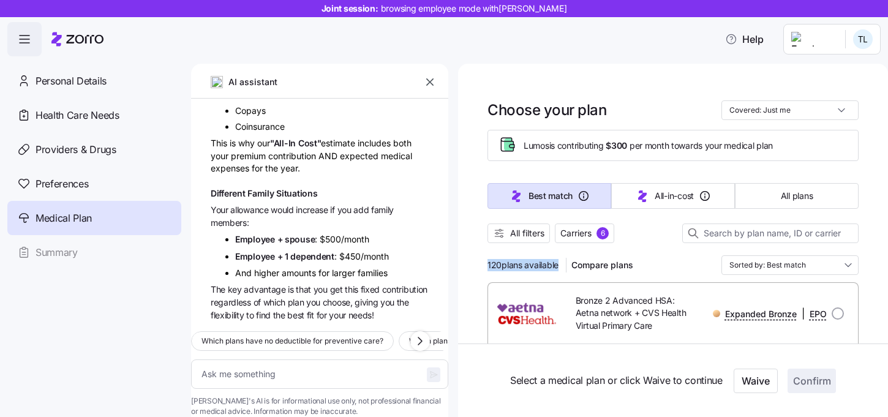
drag, startPoint x: 489, startPoint y: 265, endPoint x: 564, endPoint y: 263, distance: 75.3
click at [565, 263] on div "120 plans available Compare plans" at bounding box center [562, 265] width 151 height 20
click at [675, 257] on div "120 plans available Compare plans Sorted by: Best match" at bounding box center [672, 265] width 371 height 20
click at [429, 79] on icon "button" at bounding box center [430, 82] width 12 height 12
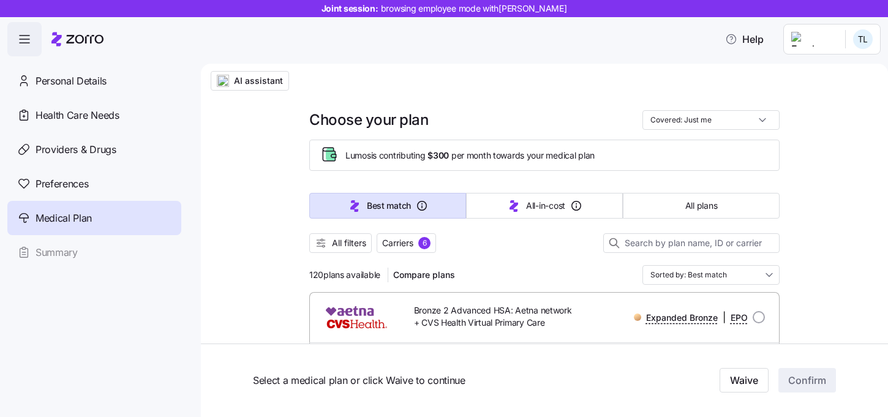
click at [344, 152] on div "Lumos is contributing $300 per month towards your medical plan" at bounding box center [544, 155] width 449 height 20
drag, startPoint x: 344, startPoint y: 152, endPoint x: 453, endPoint y: 160, distance: 110.0
click at [453, 160] on div "Lumos is contributing $300 per month towards your medical plan" at bounding box center [544, 155] width 449 height 20
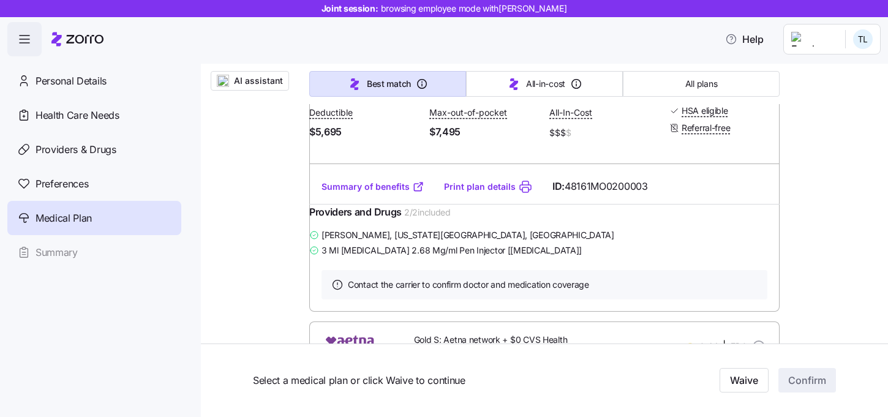
scroll to position [334, 0]
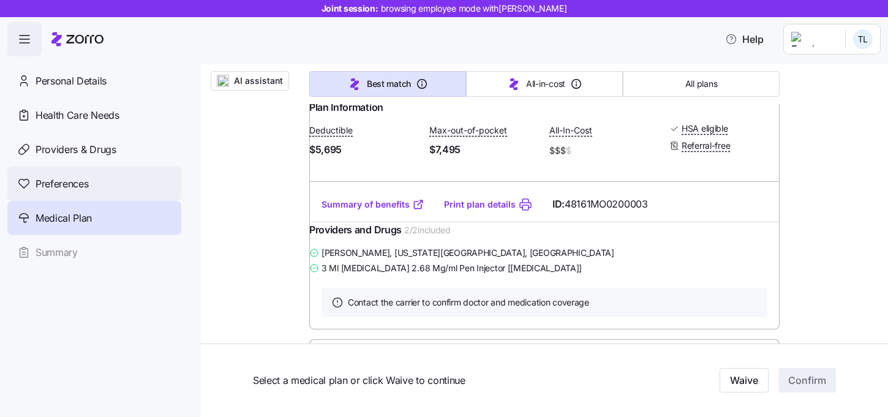
click at [59, 173] on div "Preferences" at bounding box center [94, 184] width 174 height 34
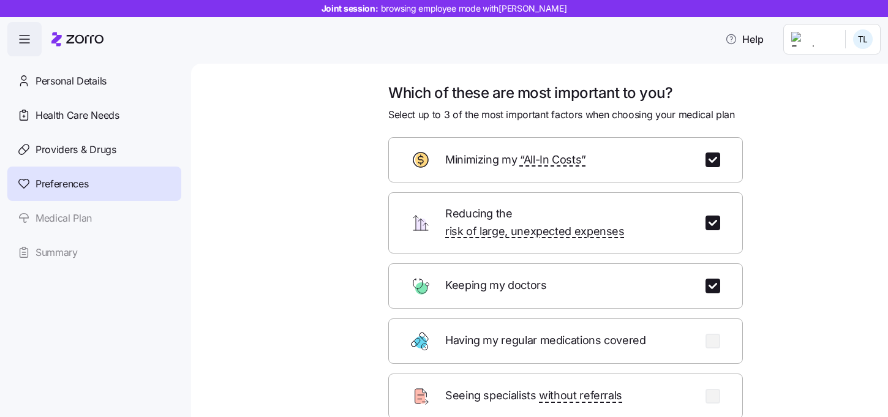
scroll to position [45, 0]
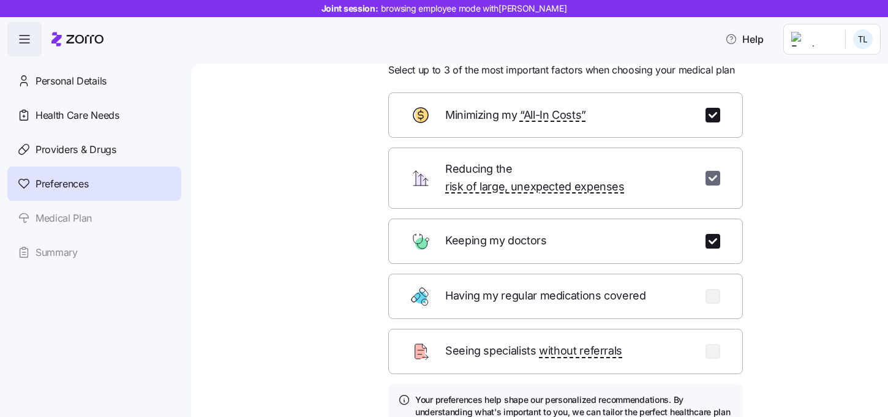
click at [714, 171] on input "checkbox" at bounding box center [712, 178] width 15 height 15
checkbox input "false"
click at [712, 115] on input "checkbox" at bounding box center [712, 115] width 15 height 15
checkbox input "false"
click at [713, 289] on input "checkbox" at bounding box center [712, 296] width 15 height 15
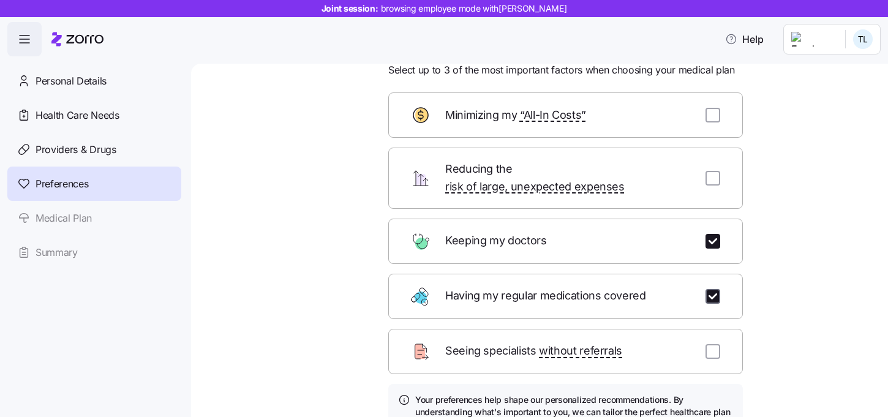
checkbox input "true"
click at [713, 329] on div "Seeing specialists without referrals" at bounding box center [565, 351] width 355 height 45
click at [713, 344] on input "checkbox" at bounding box center [712, 351] width 15 height 15
checkbox input "true"
click at [712, 234] on input "checkbox" at bounding box center [712, 241] width 15 height 15
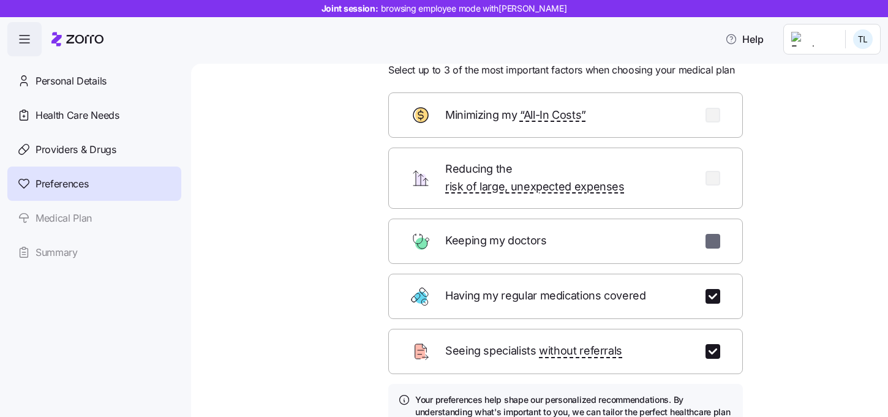
checkbox input "false"
click at [712, 119] on input "checkbox" at bounding box center [712, 115] width 15 height 15
checkbox input "true"
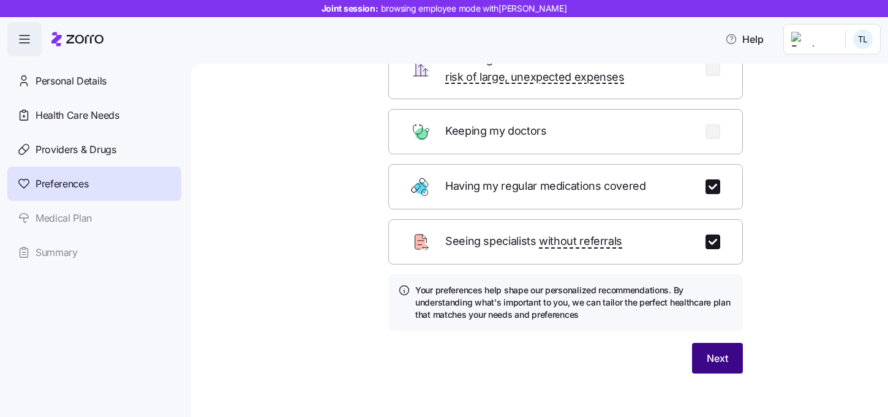
click at [718, 351] on span "Next" at bounding box center [717, 358] width 21 height 15
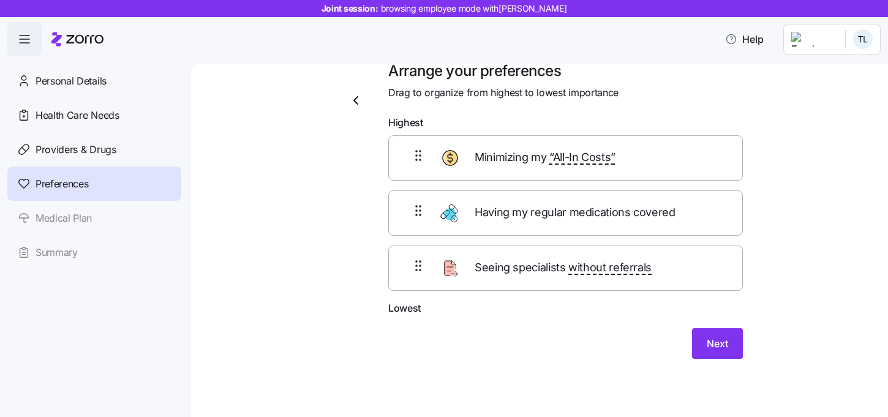
scroll to position [12, 0]
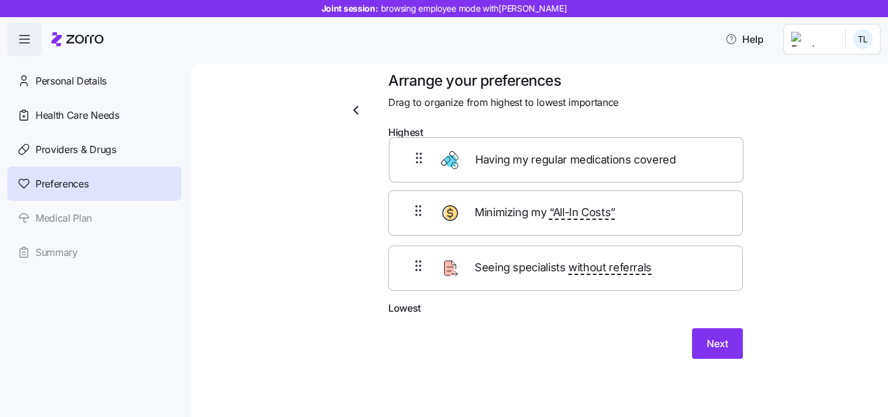
drag, startPoint x: 536, startPoint y: 216, endPoint x: 536, endPoint y: 156, distance: 59.4
click at [536, 156] on div "Minimizing my “All-In Costs” Having my regular medications covered Seeing speci…" at bounding box center [565, 223] width 355 height 156
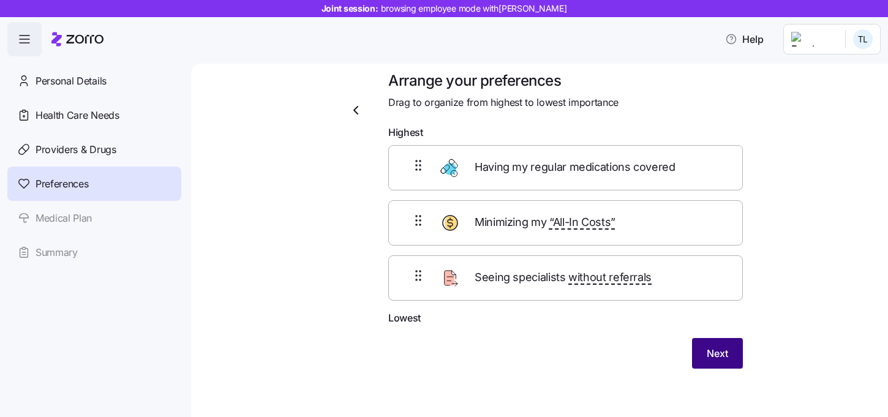
click at [712, 355] on span "Next" at bounding box center [717, 353] width 21 height 15
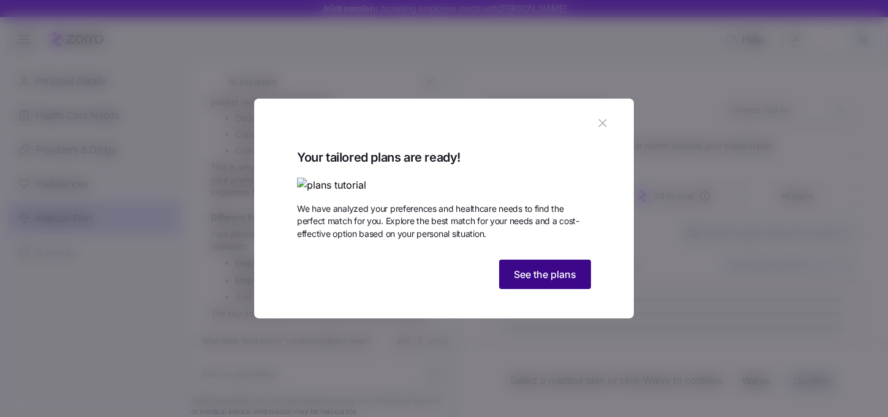
scroll to position [522, 0]
click at [561, 289] on button "See the plans" at bounding box center [545, 274] width 92 height 29
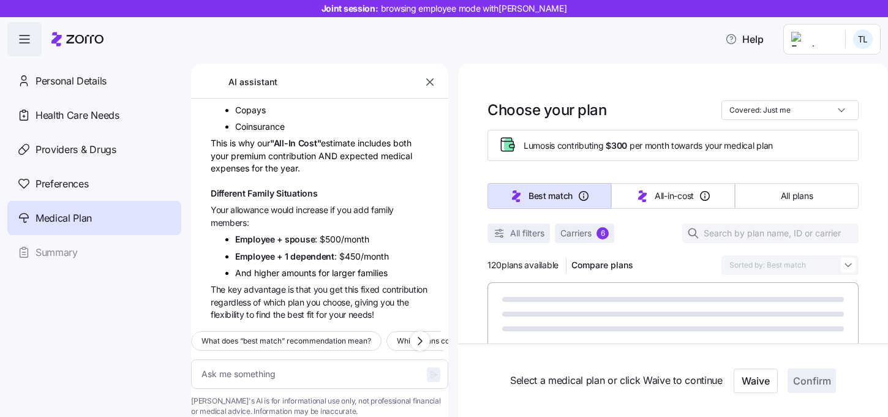
type textarea "x"
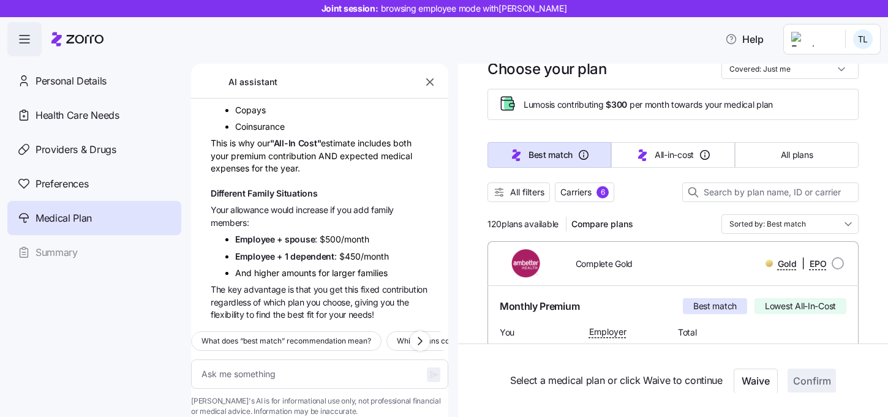
scroll to position [50, 0]
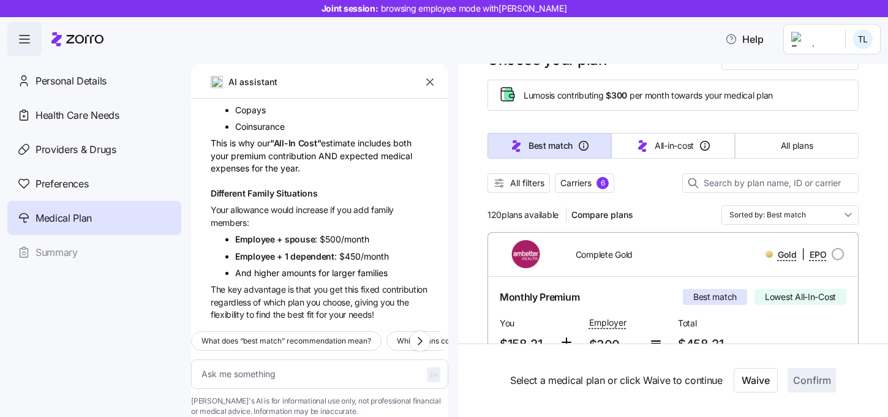
click at [430, 78] on icon "button" at bounding box center [430, 82] width 12 height 12
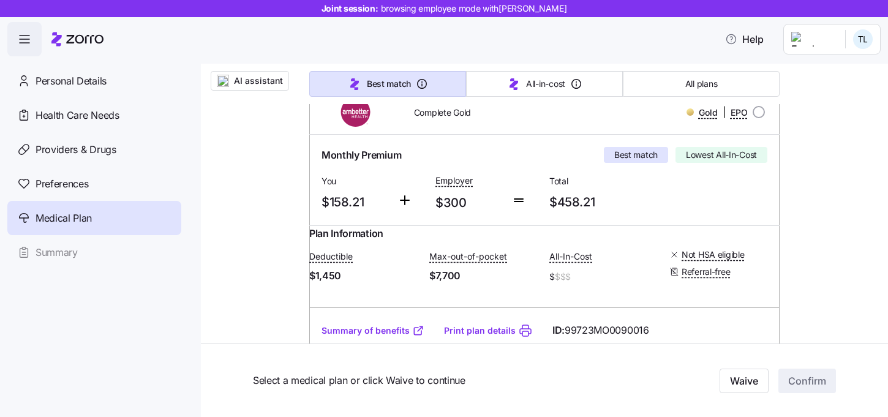
scroll to position [198, 0]
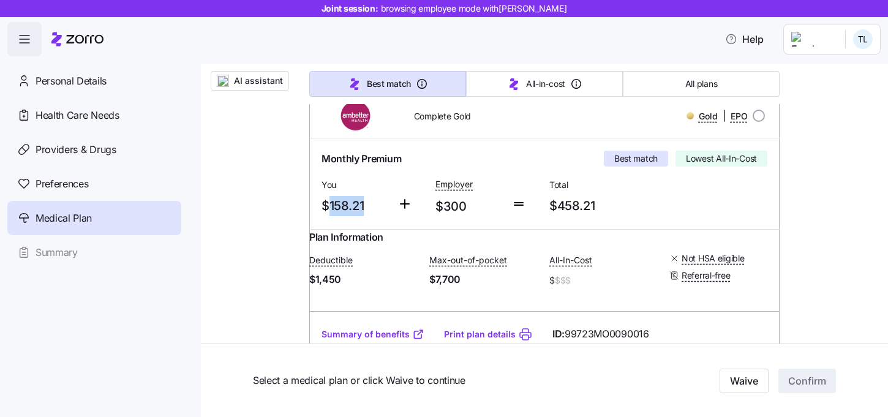
drag, startPoint x: 370, startPoint y: 203, endPoint x: 317, endPoint y: 203, distance: 53.3
click at [317, 203] on div "You $158.21" at bounding box center [355, 196] width 76 height 50
click at [380, 220] on div "You $158.21" at bounding box center [355, 196] width 76 height 50
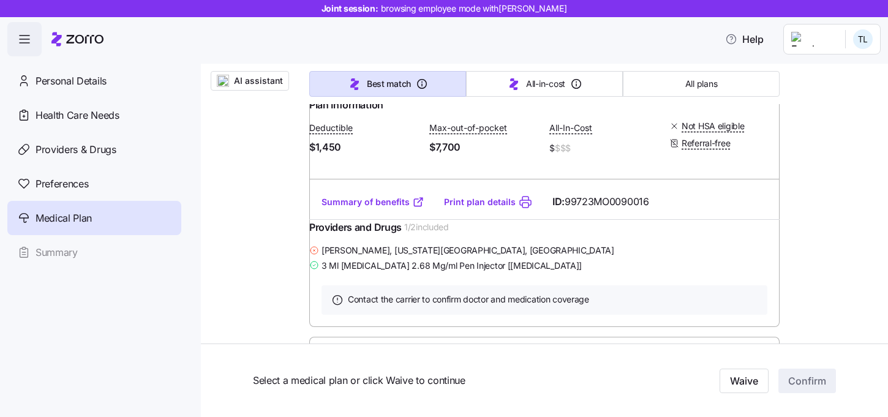
scroll to position [332, 0]
drag, startPoint x: 475, startPoint y: 276, endPoint x: 334, endPoint y: 274, distance: 140.2
click at [334, 257] on div "[PERSON_NAME] , [US_STATE][GEOGRAPHIC_DATA], [GEOGRAPHIC_DATA]" at bounding box center [544, 248] width 470 height 15
click at [525, 241] on div "Providers and Drugs 1 / 2 included" at bounding box center [544, 230] width 470 height 23
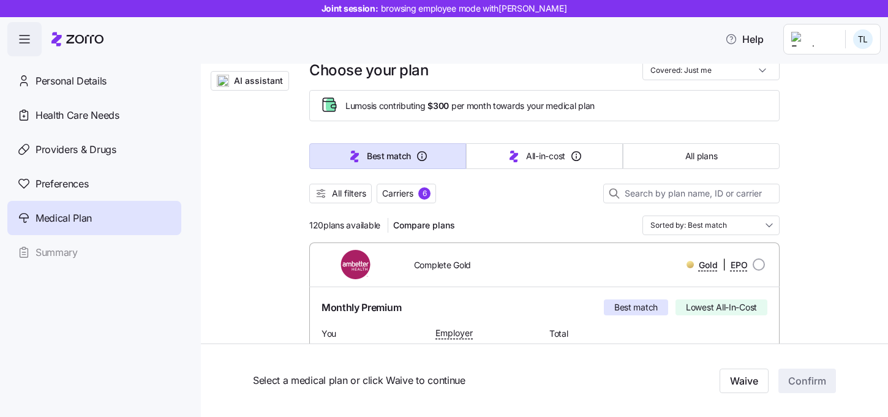
scroll to position [0, 0]
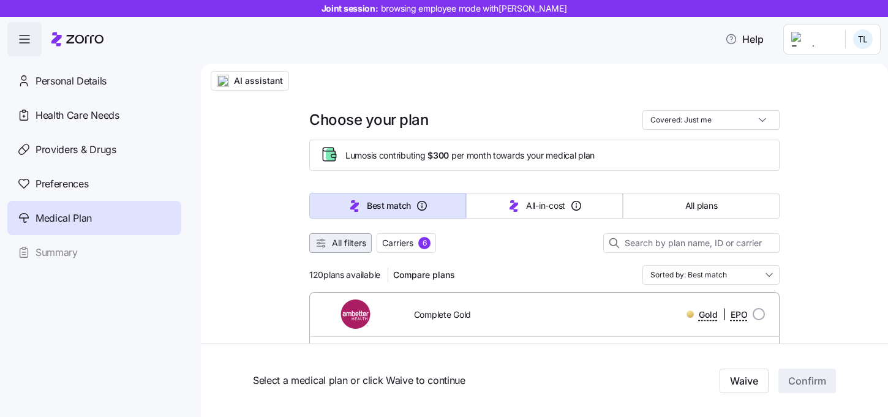
click at [345, 239] on span "All filters" at bounding box center [349, 243] width 34 height 12
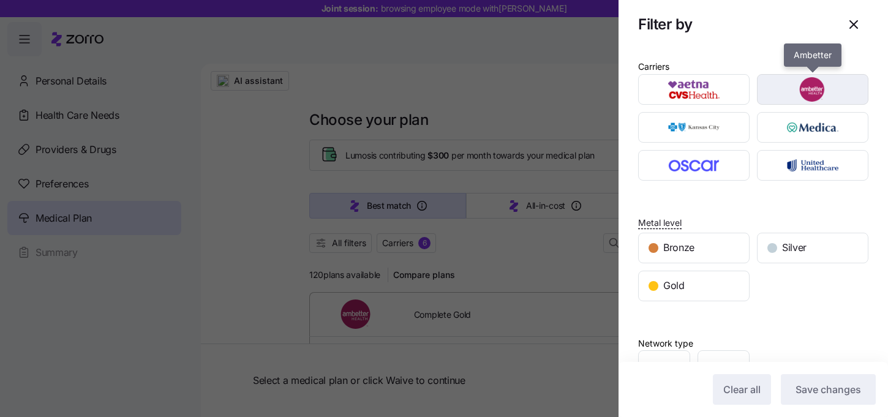
click at [818, 89] on img "button" at bounding box center [813, 89] width 90 height 24
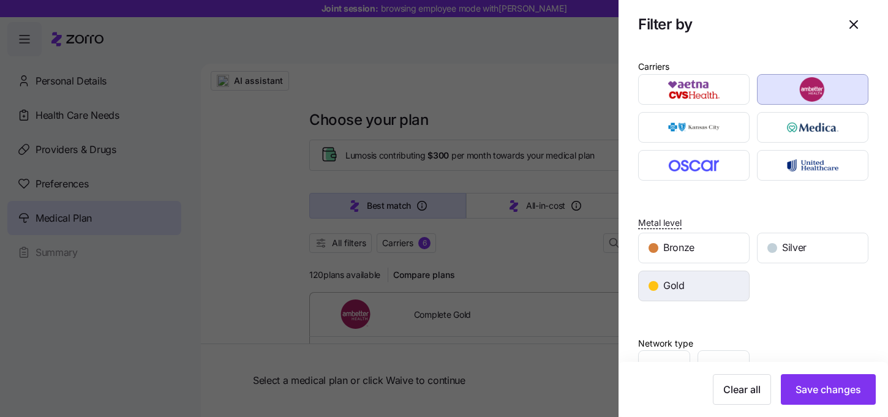
click at [693, 274] on div "Gold" at bounding box center [694, 285] width 110 height 29
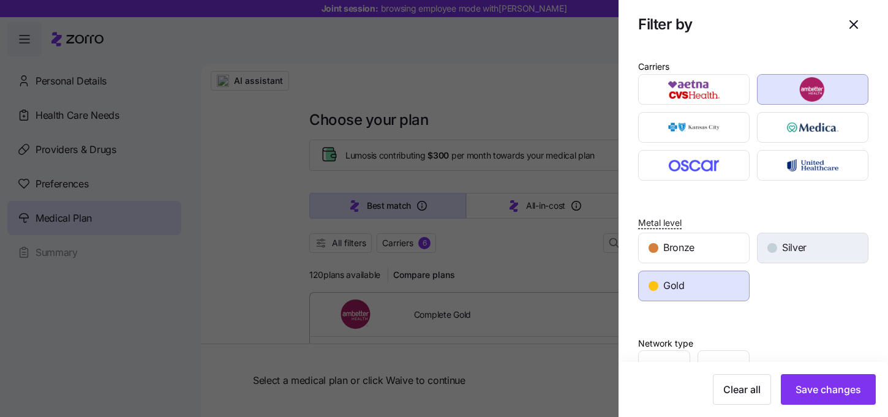
click at [780, 250] on div "Silver" at bounding box center [813, 247] width 110 height 29
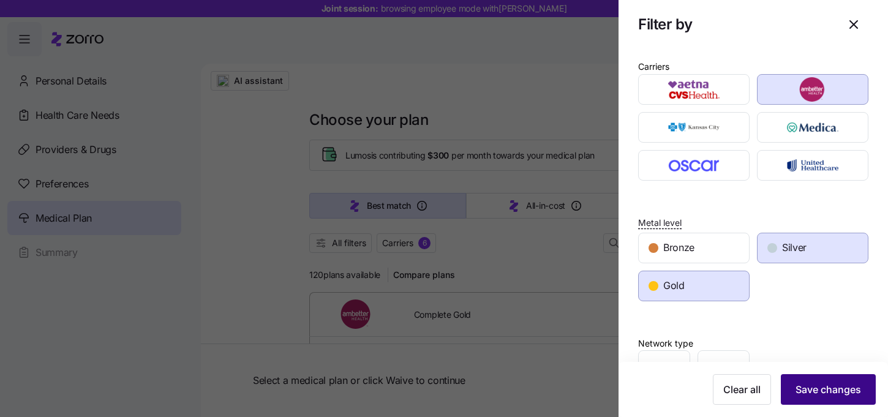
click at [840, 391] on span "Save changes" at bounding box center [828, 389] width 66 height 15
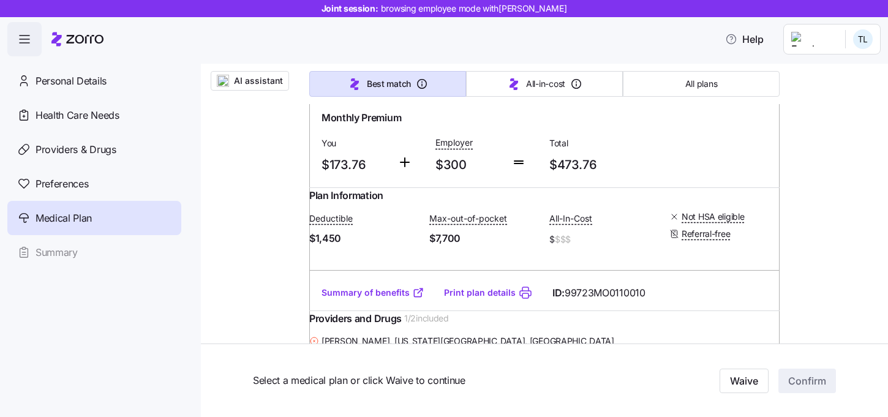
scroll to position [598, 0]
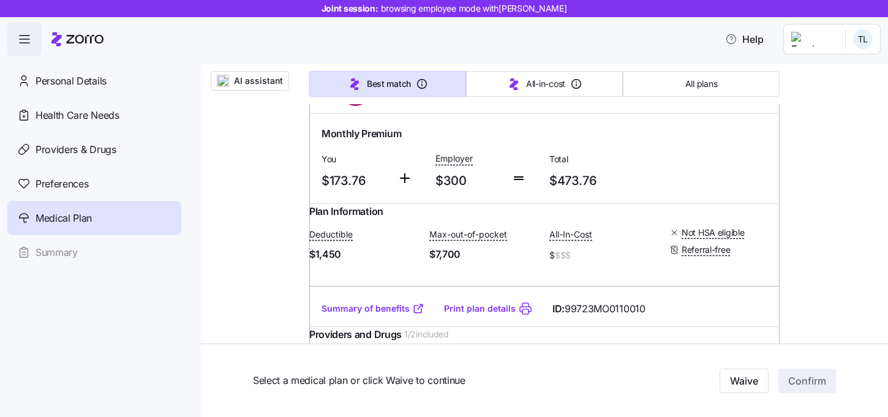
click at [757, 97] on input "radio" at bounding box center [759, 91] width 12 height 12
radio input "true"
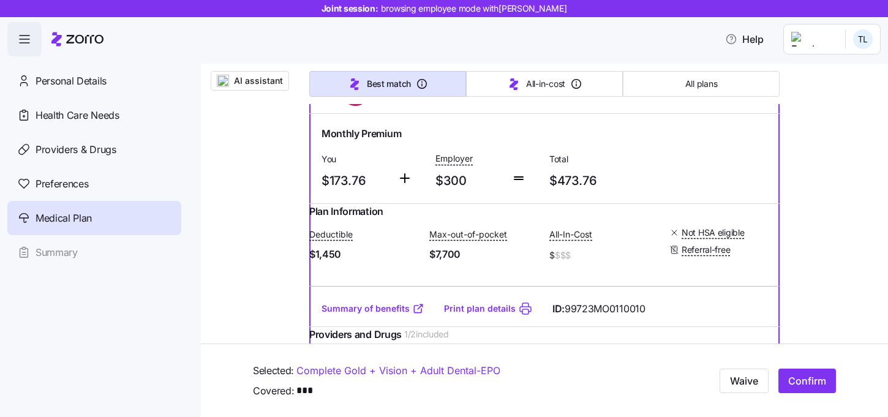
click at [759, 97] on input "radio" at bounding box center [759, 91] width 12 height 12
click at [762, 97] on div at bounding box center [759, 91] width 12 height 12
click at [756, 97] on input "radio" at bounding box center [759, 91] width 12 height 12
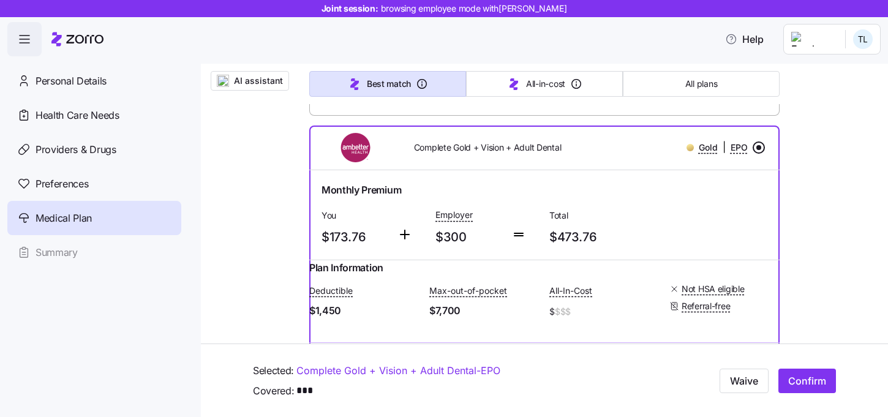
scroll to position [541, 0]
